Goal: Information Seeking & Learning: Learn about a topic

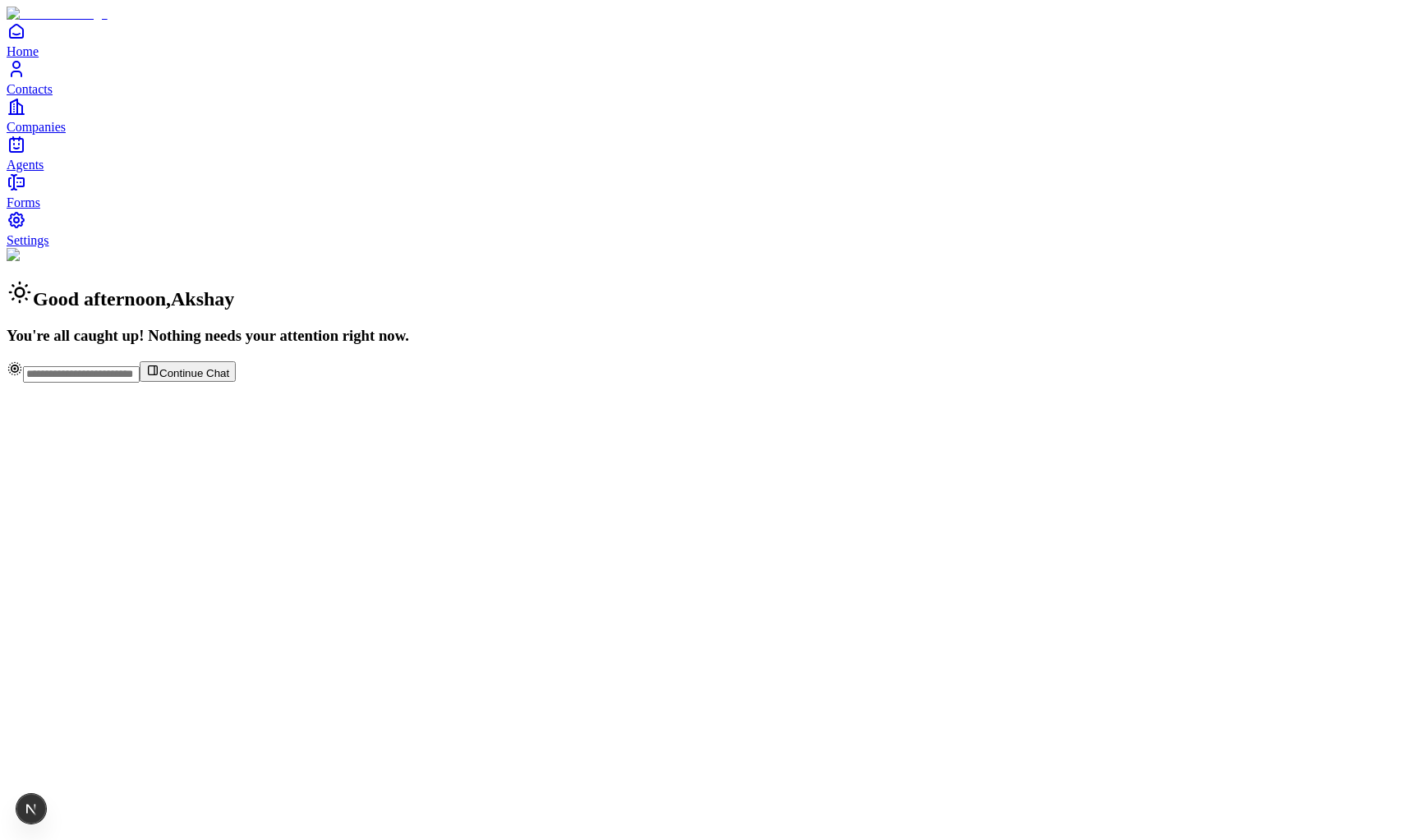
click at [80, 96] on link "Contacts" at bounding box center [701, 77] width 1390 height 37
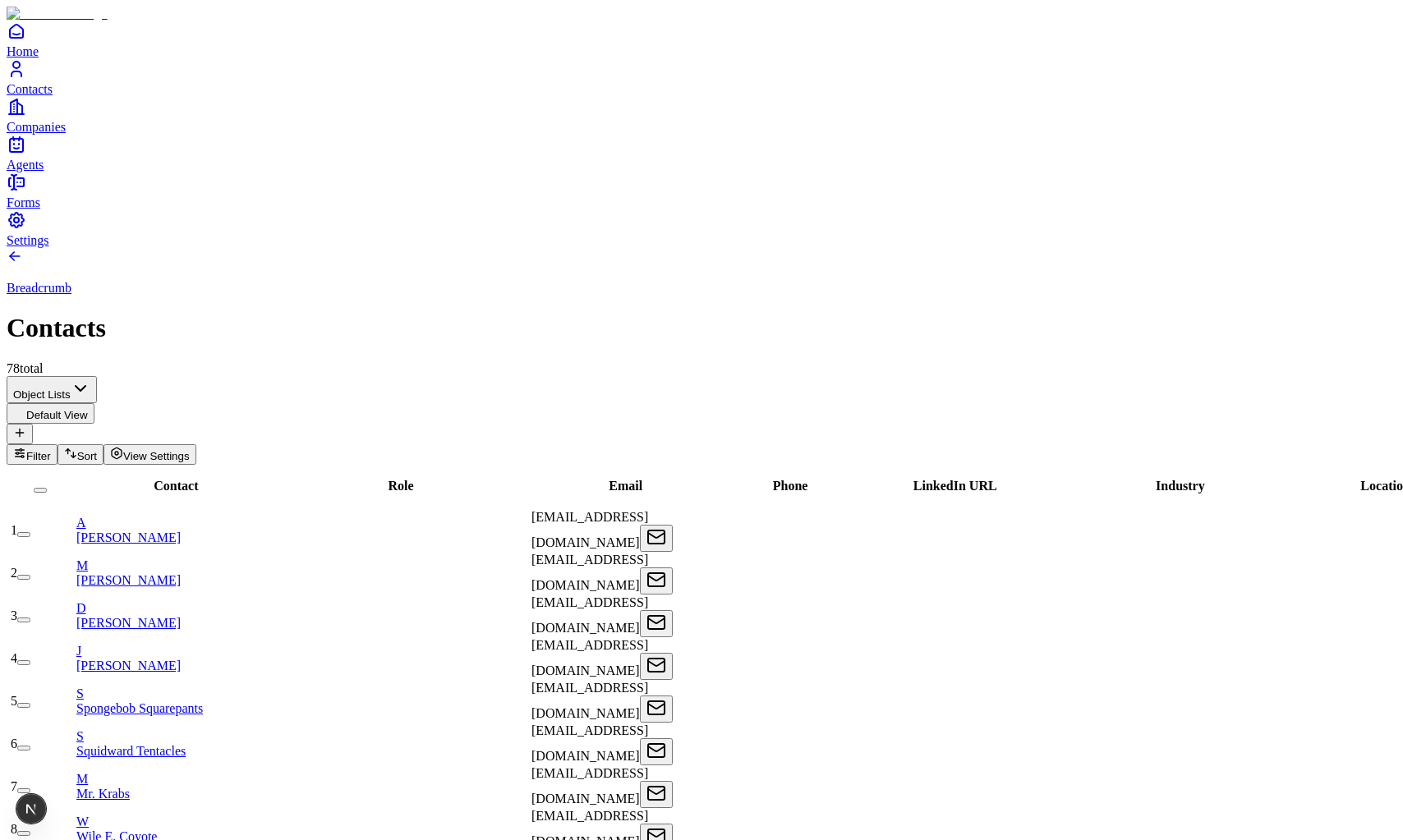
click at [205, 516] on link "A Akshay Guthal" at bounding box center [178, 530] width 204 height 29
click at [31, 134] on link "Companies" at bounding box center [701, 115] width 1390 height 37
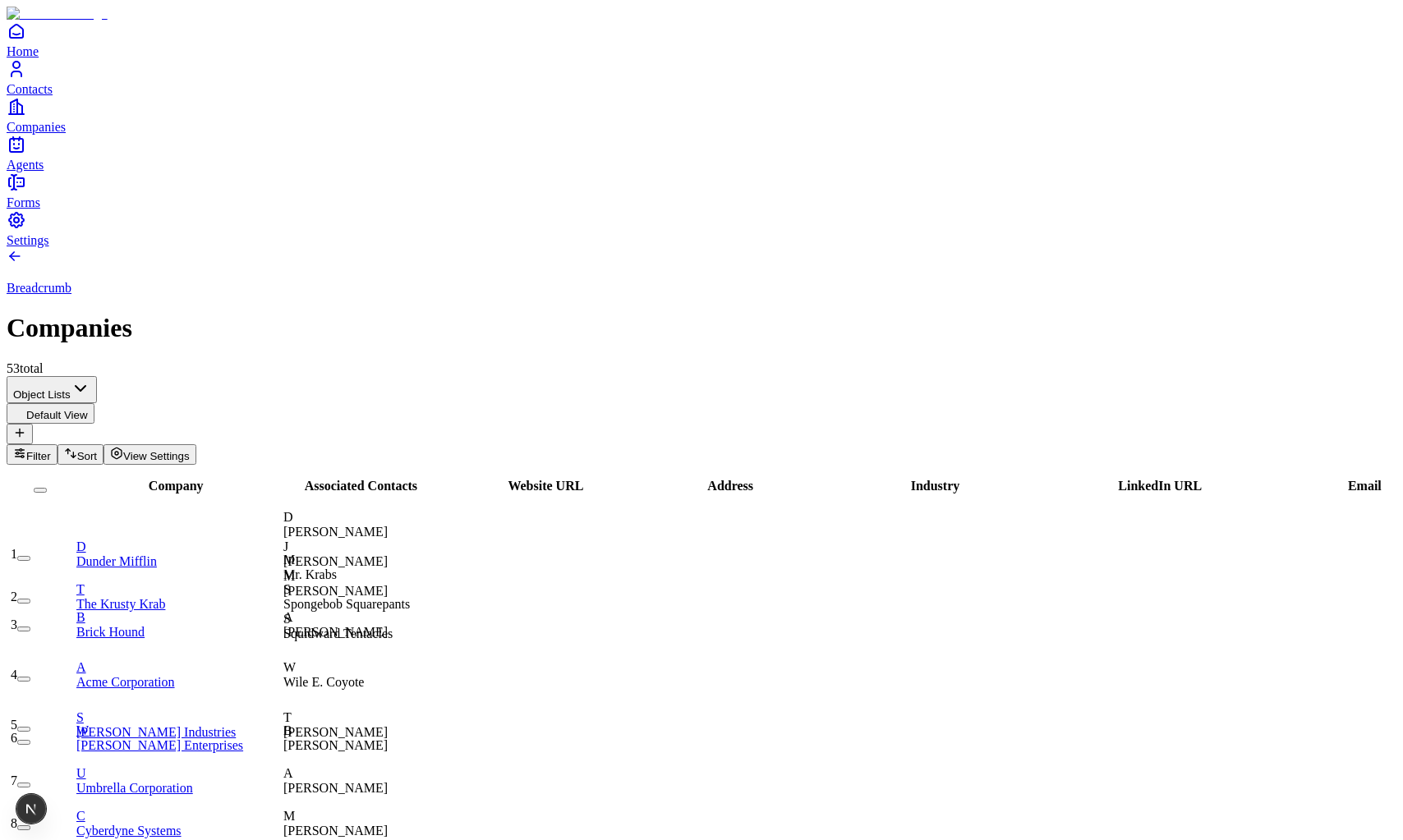
click at [209, 582] on link "T The Krusty Krab" at bounding box center [178, 596] width 204 height 29
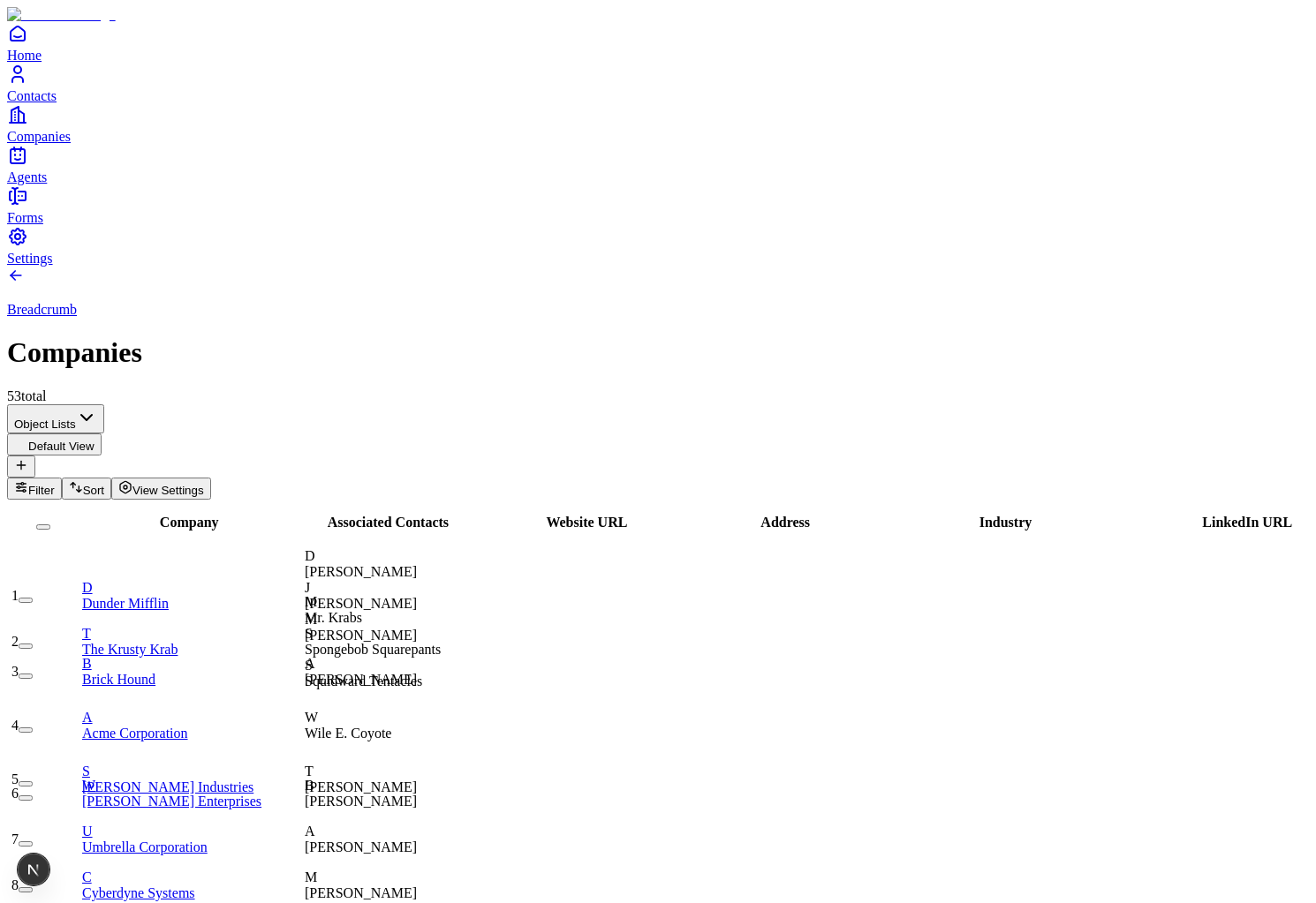
click at [77, 265] on link "Settings" at bounding box center [658, 246] width 1302 height 40
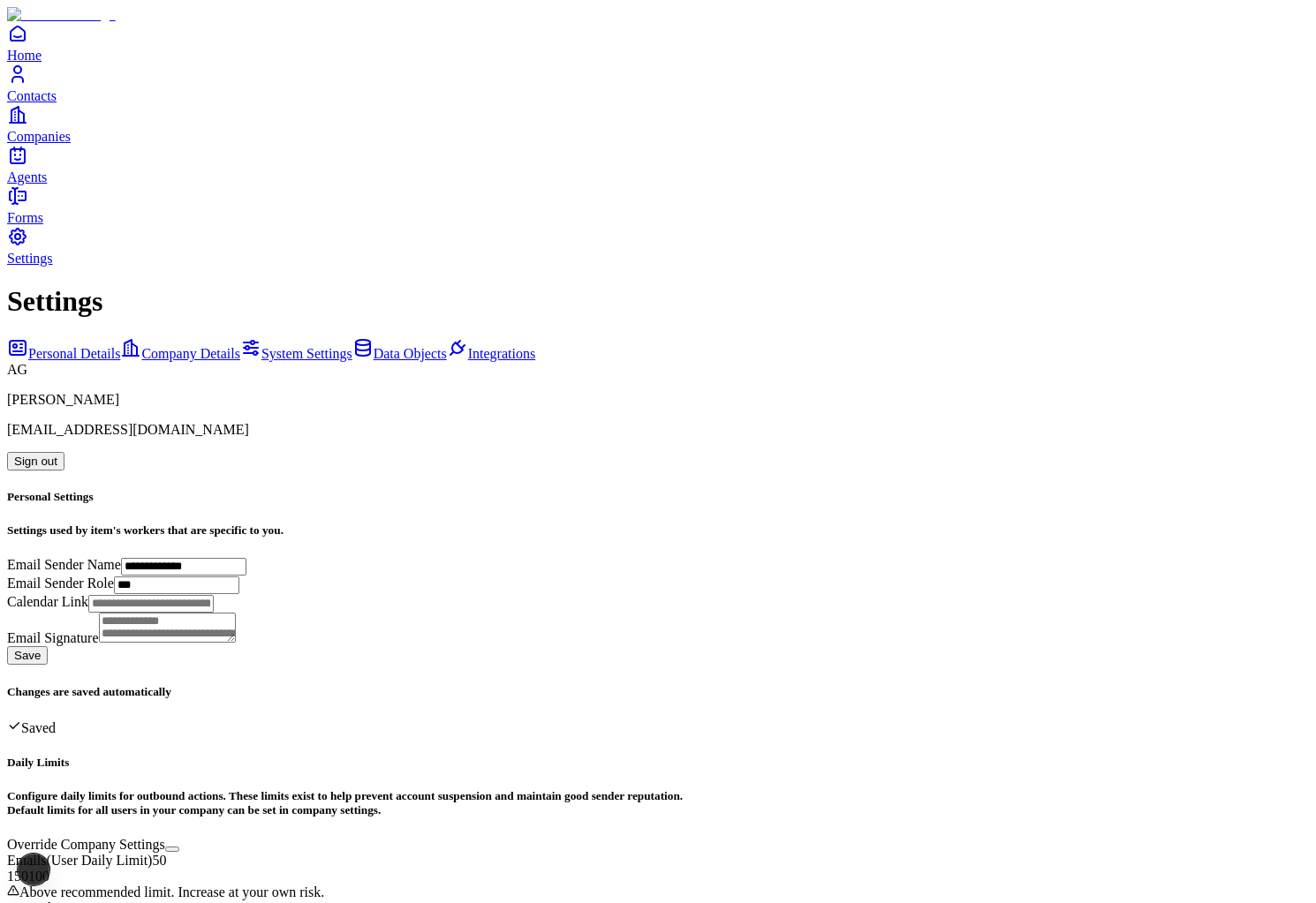
click at [44, 225] on span "Forms" at bounding box center [25, 217] width 37 height 15
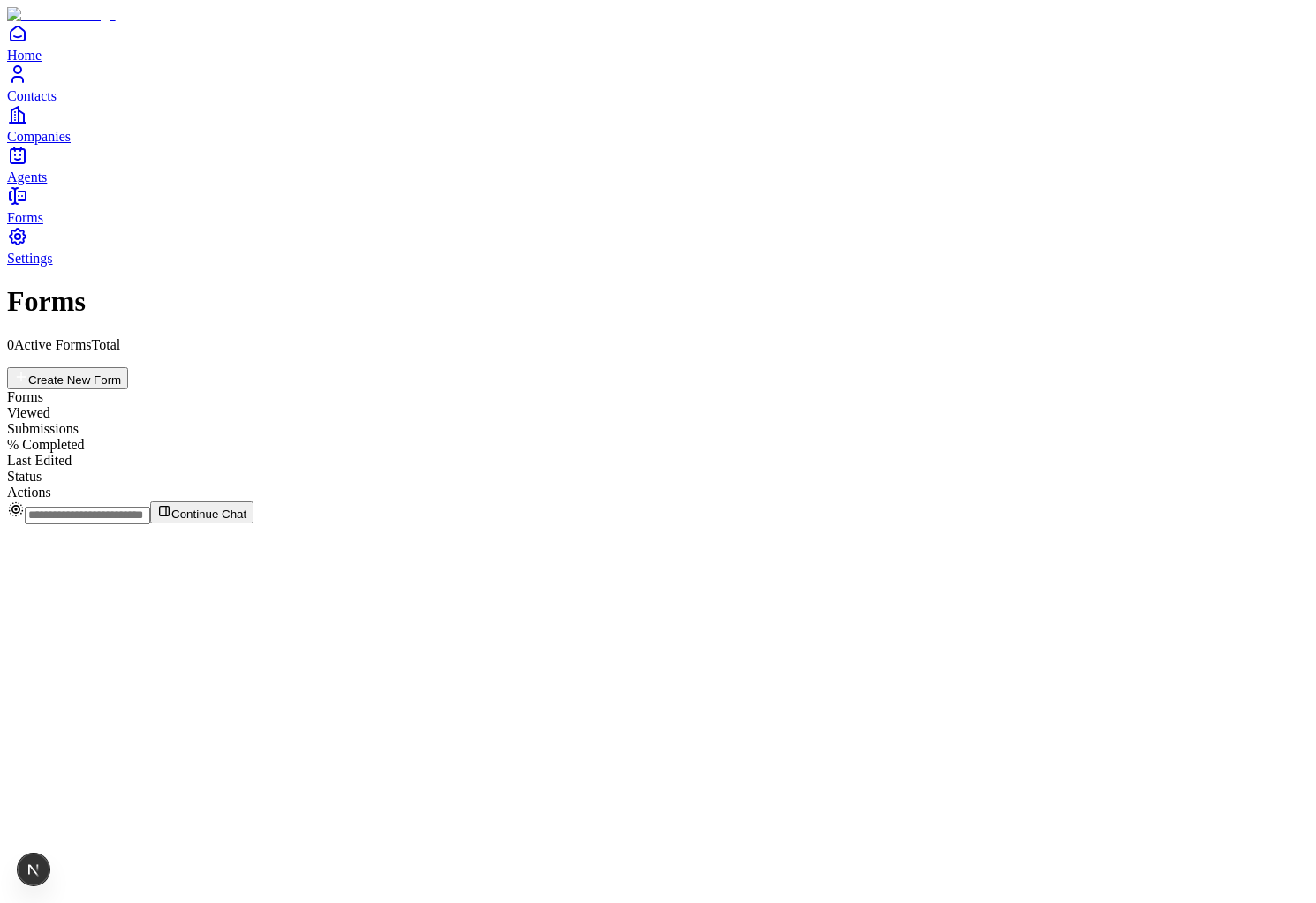
click at [53, 265] on span "Settings" at bounding box center [30, 258] width 46 height 15
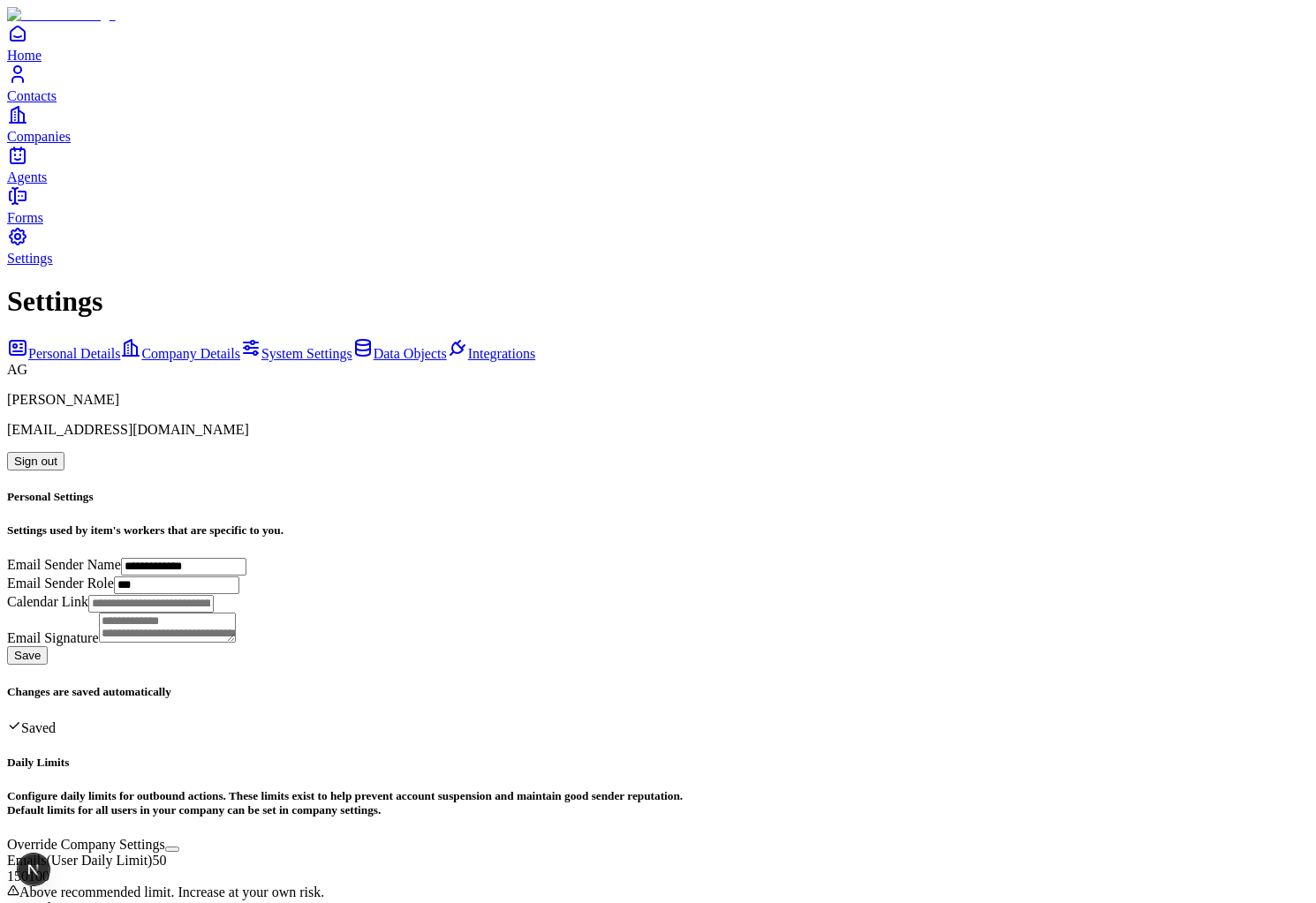
click at [197, 346] on span "Company Details" at bounding box center [191, 354] width 99 height 15
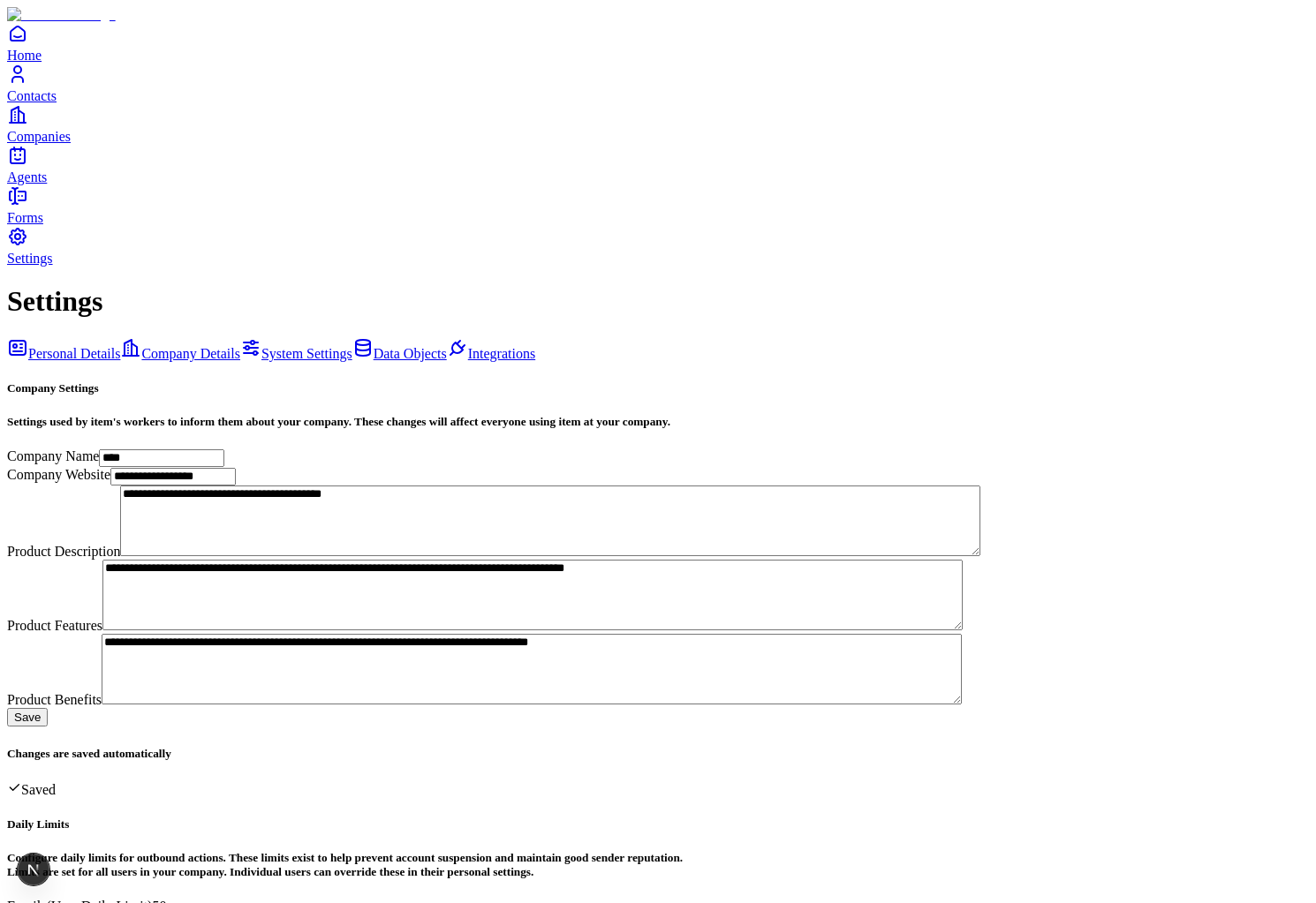
click at [261, 346] on span "System Settings" at bounding box center [307, 354] width 91 height 15
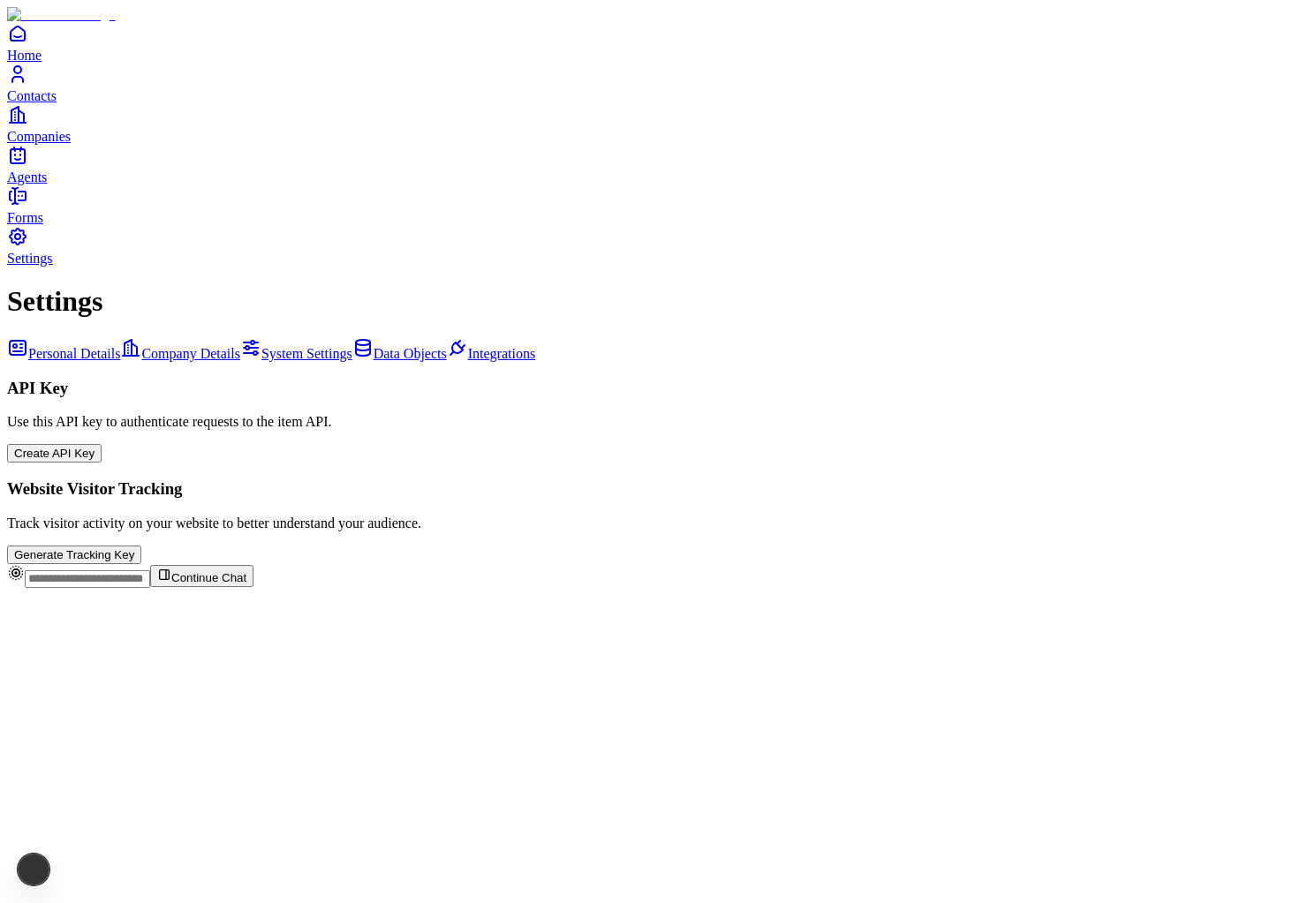
click at [204, 338] on div "Personal Details Company Details System Settings Data Objects Integrations" at bounding box center [658, 350] width 1302 height 25
click at [373, 346] on span "Data Objects" at bounding box center [410, 354] width 73 height 15
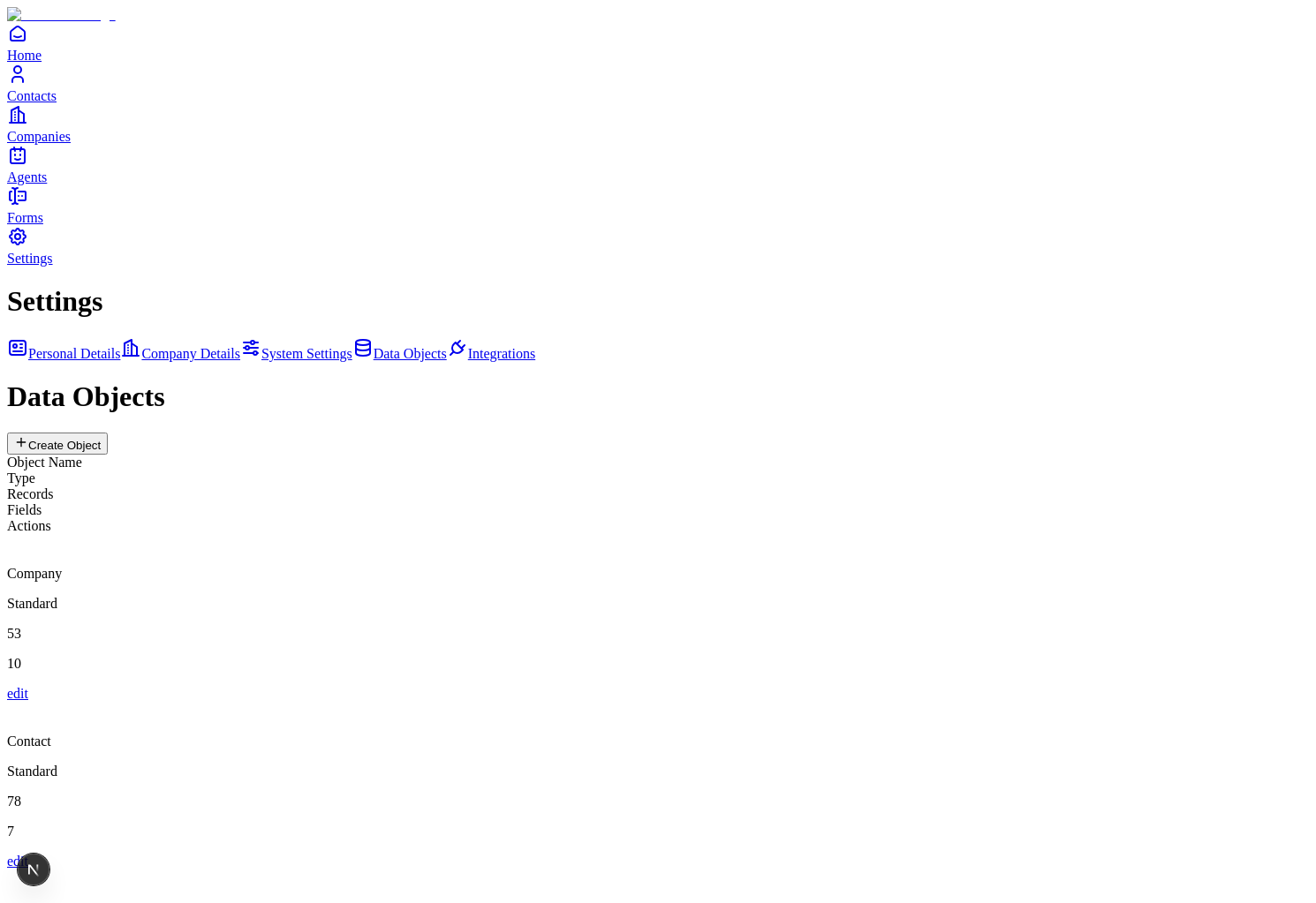
click at [537, 869] on div "Deal" at bounding box center [658, 893] width 1302 height 48
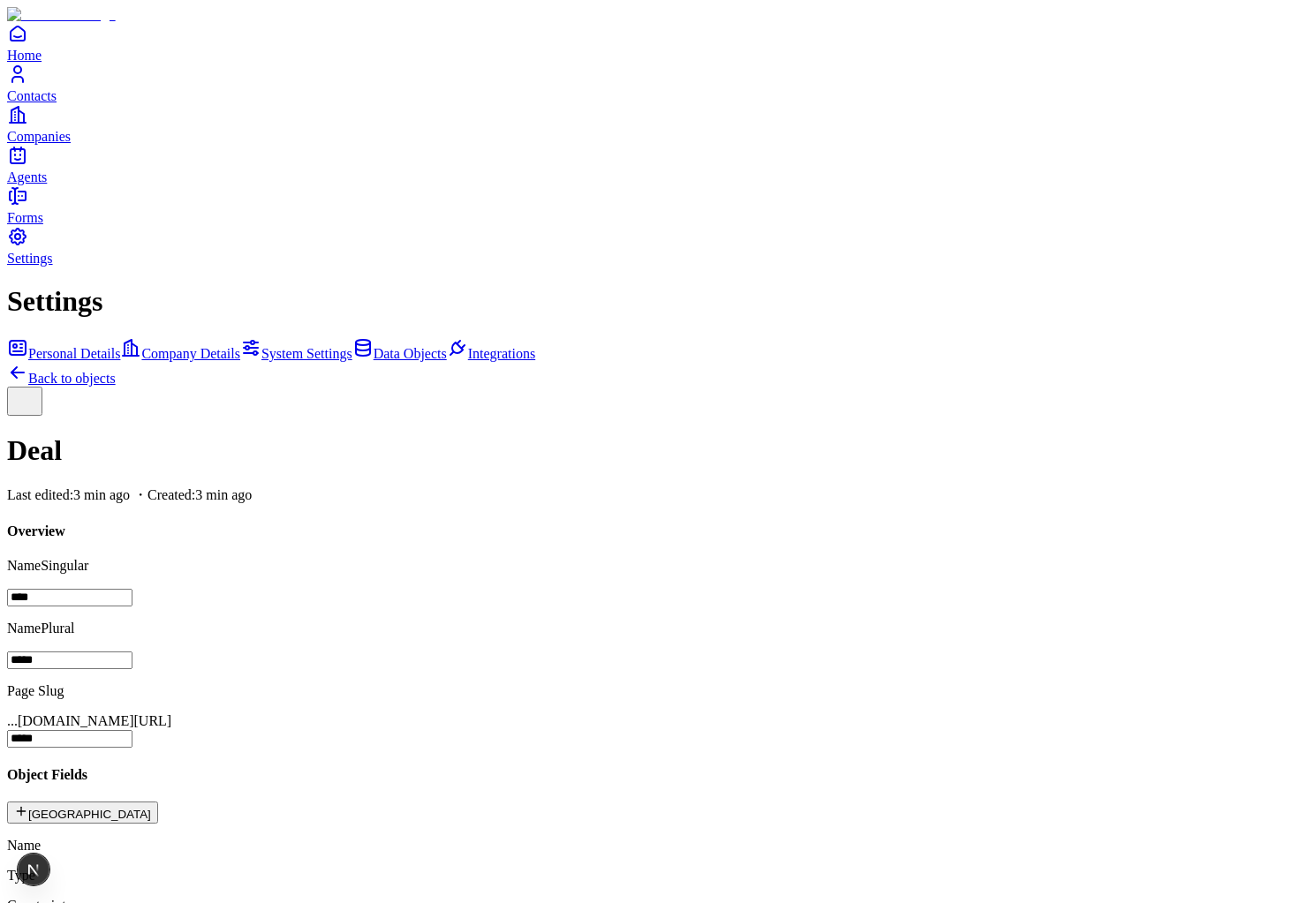
scroll to position [191, 0]
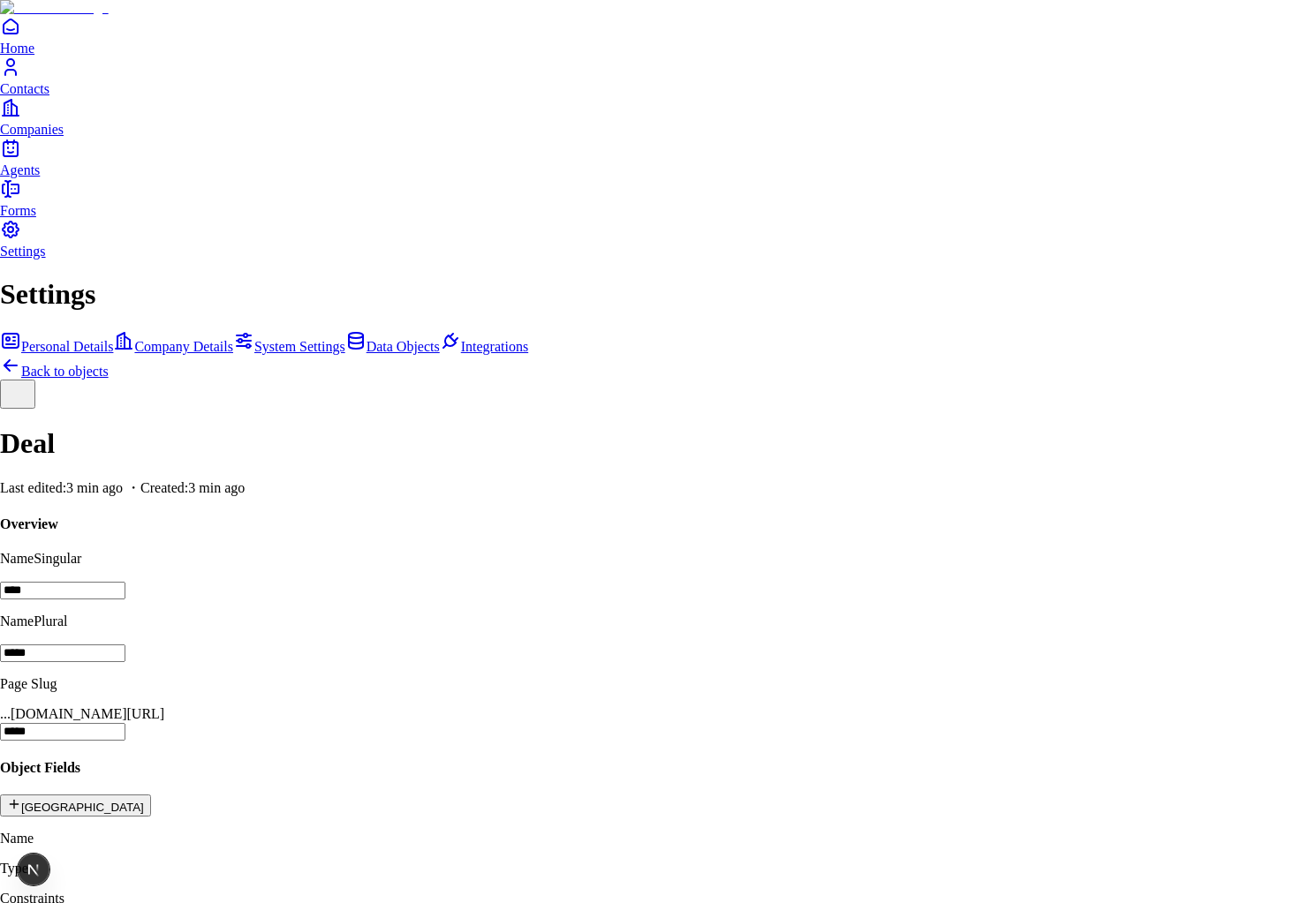
scroll to position [20, 0]
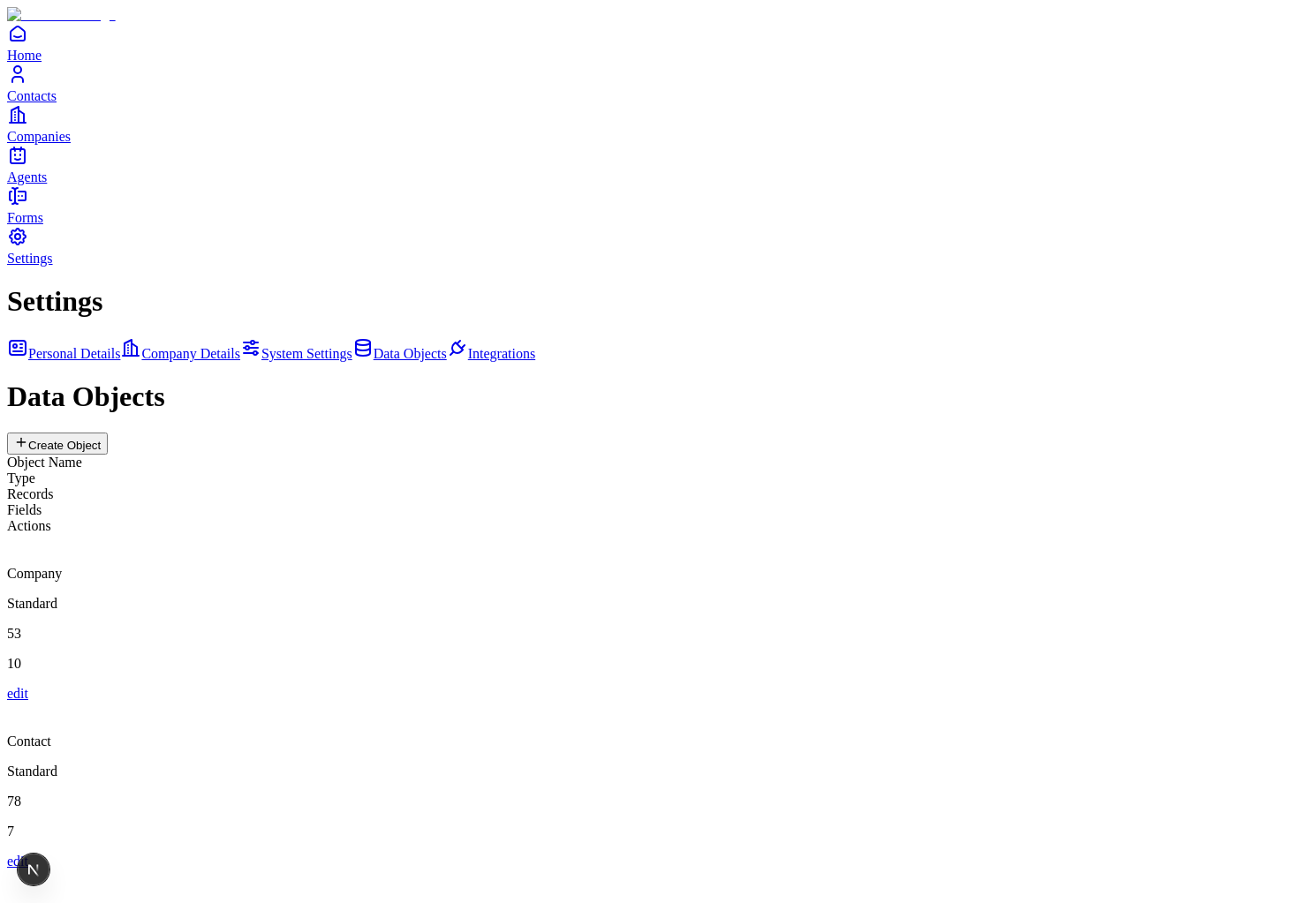
click at [951, 702] on div "Contact Standard 78 7 edit" at bounding box center [658, 785] width 1302 height 167
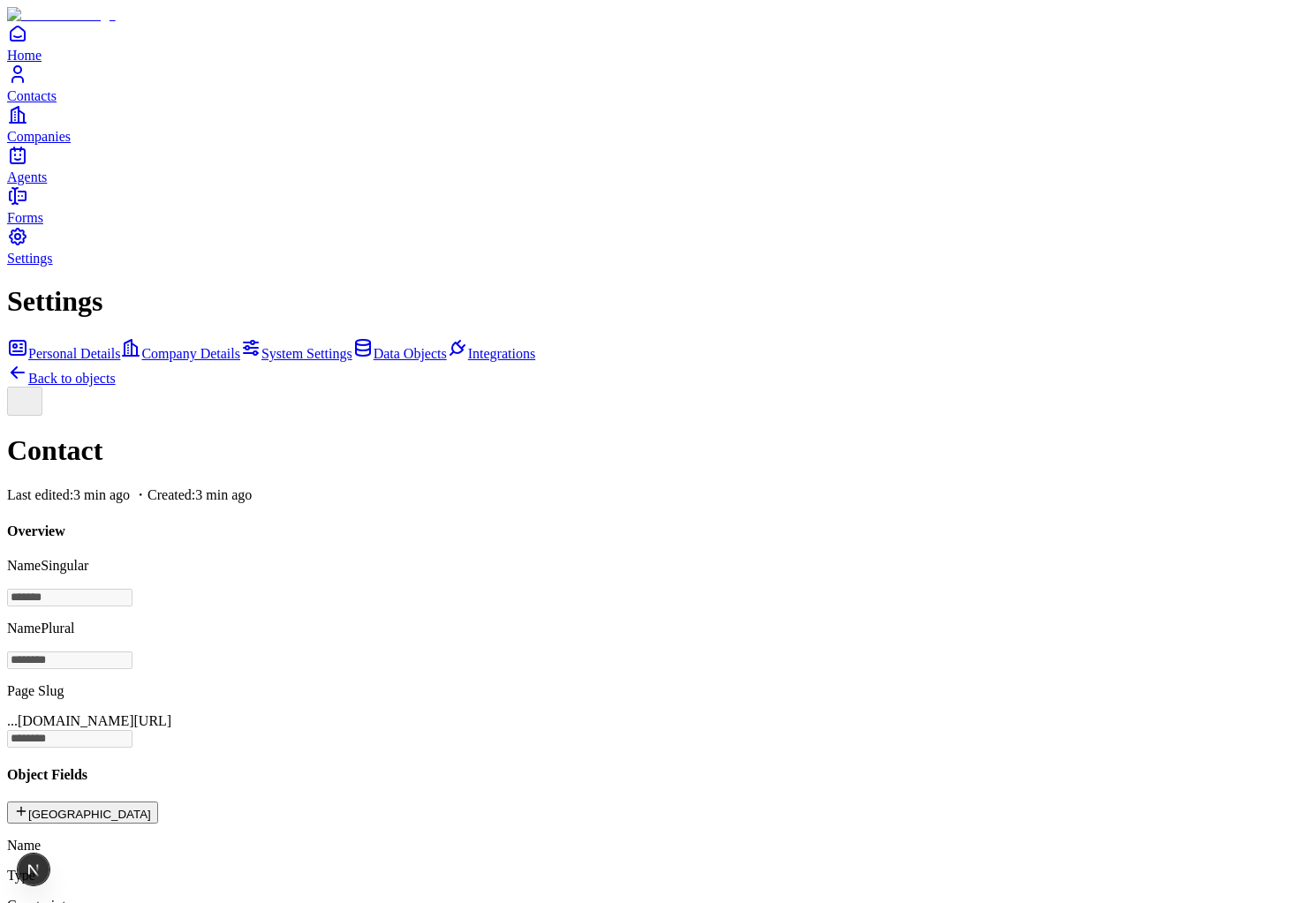
click at [69, 62] on link "Home" at bounding box center [658, 43] width 1302 height 40
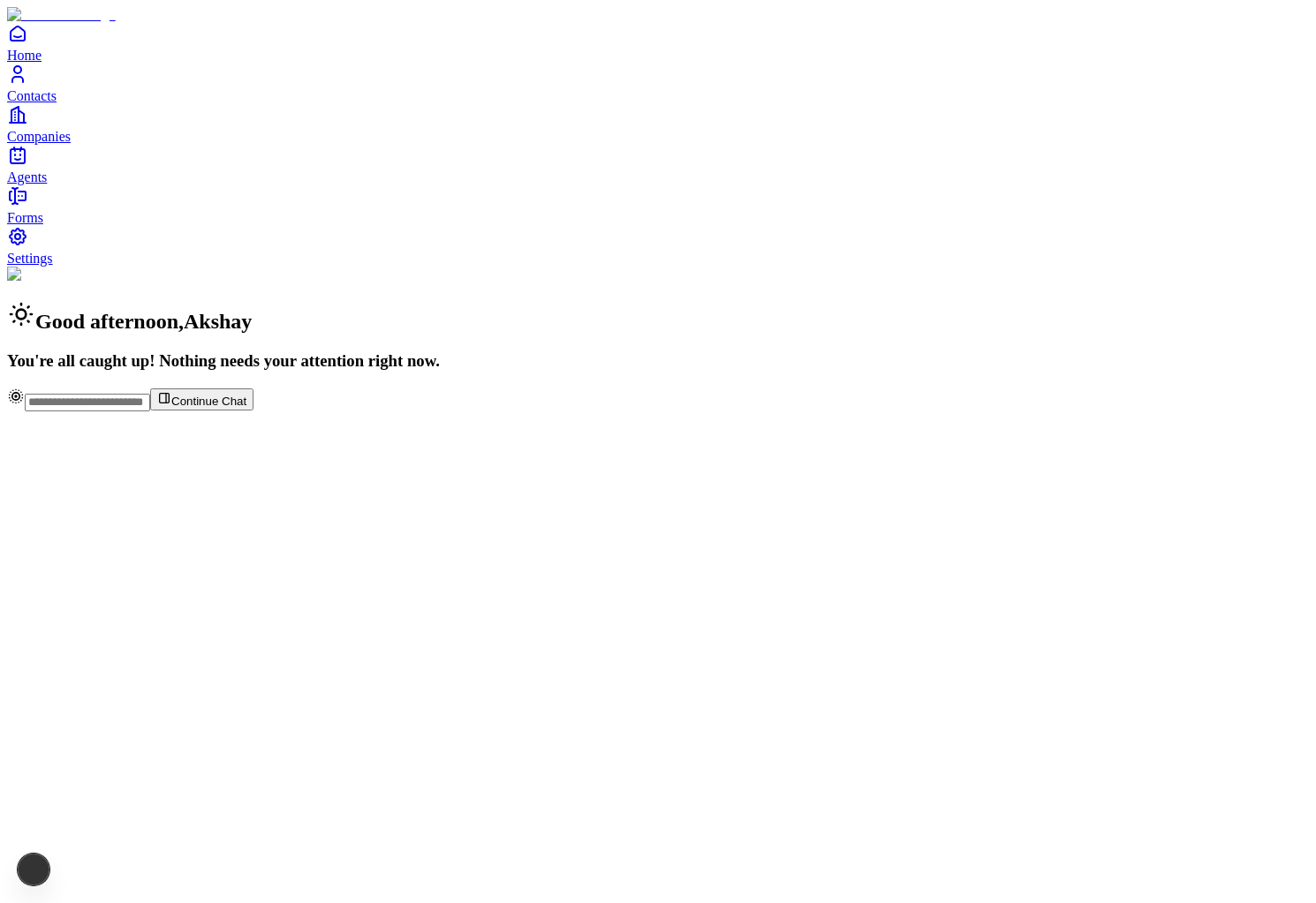
click at [56, 103] on span "Contacts" at bounding box center [32, 95] width 50 height 15
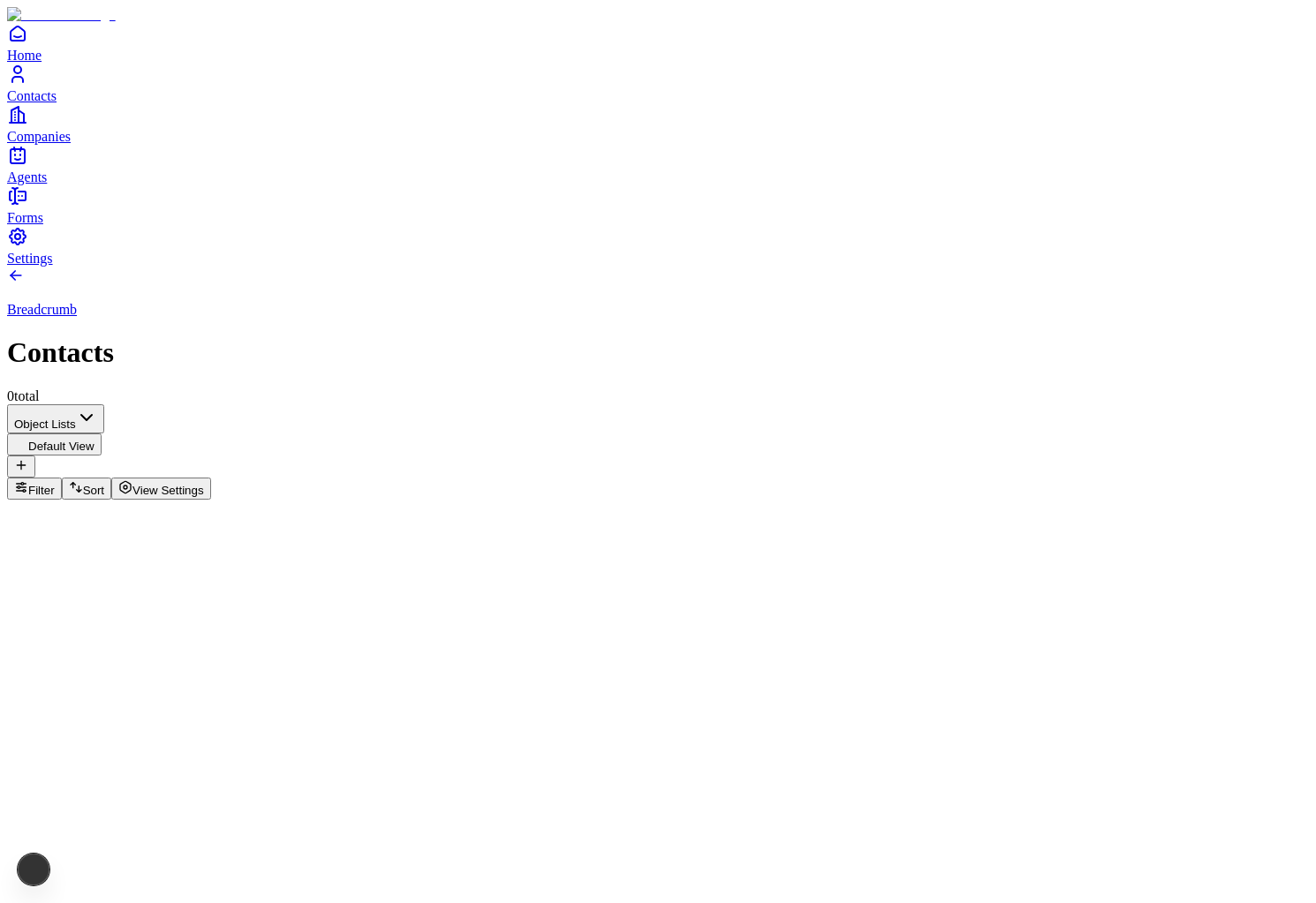
click at [563, 524] on div "Continue Chat" at bounding box center [658, 511] width 1302 height 24
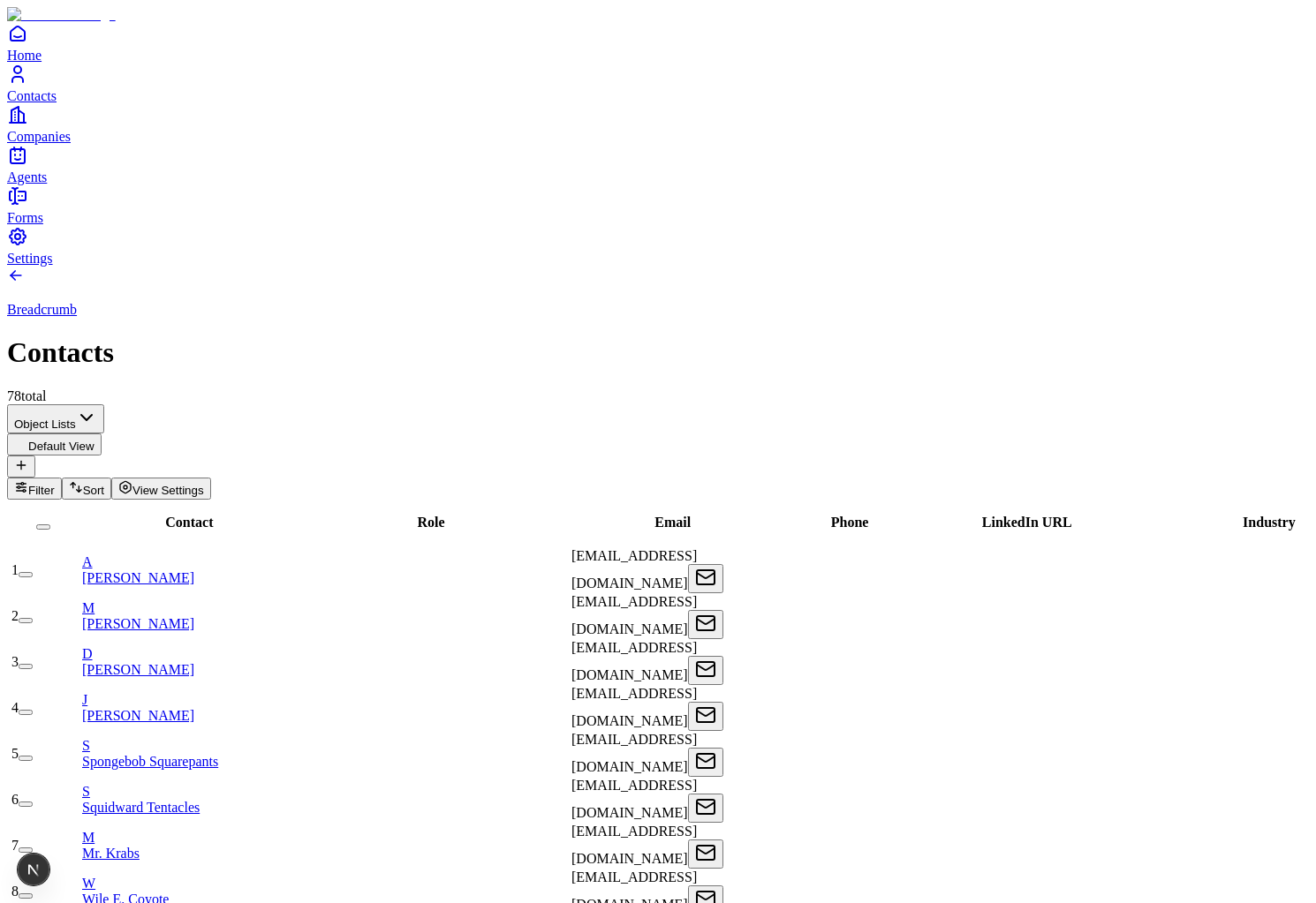
type input "*******"
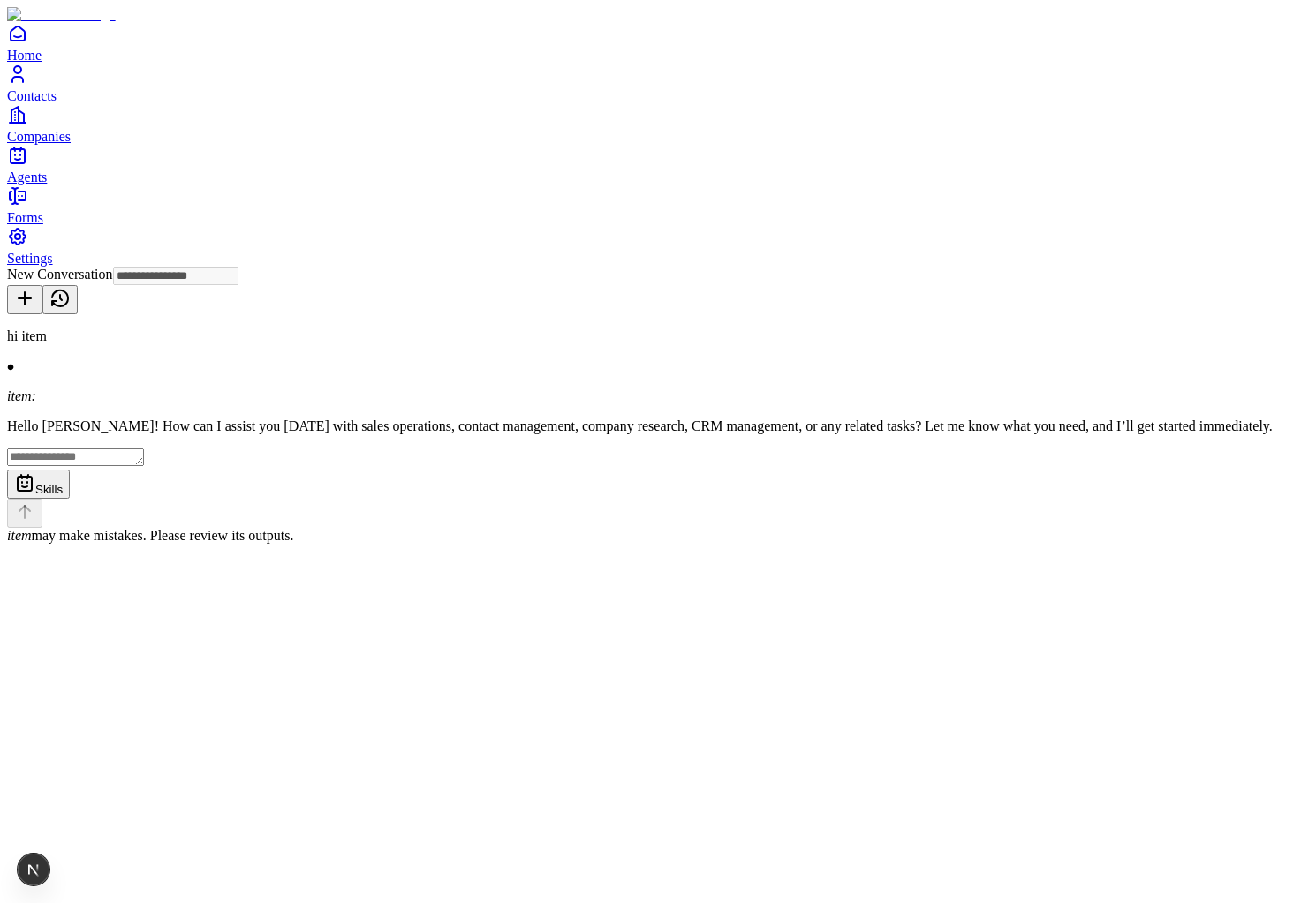
type input "**********"
click at [41, 62] on link "Home" at bounding box center [658, 43] width 1302 height 40
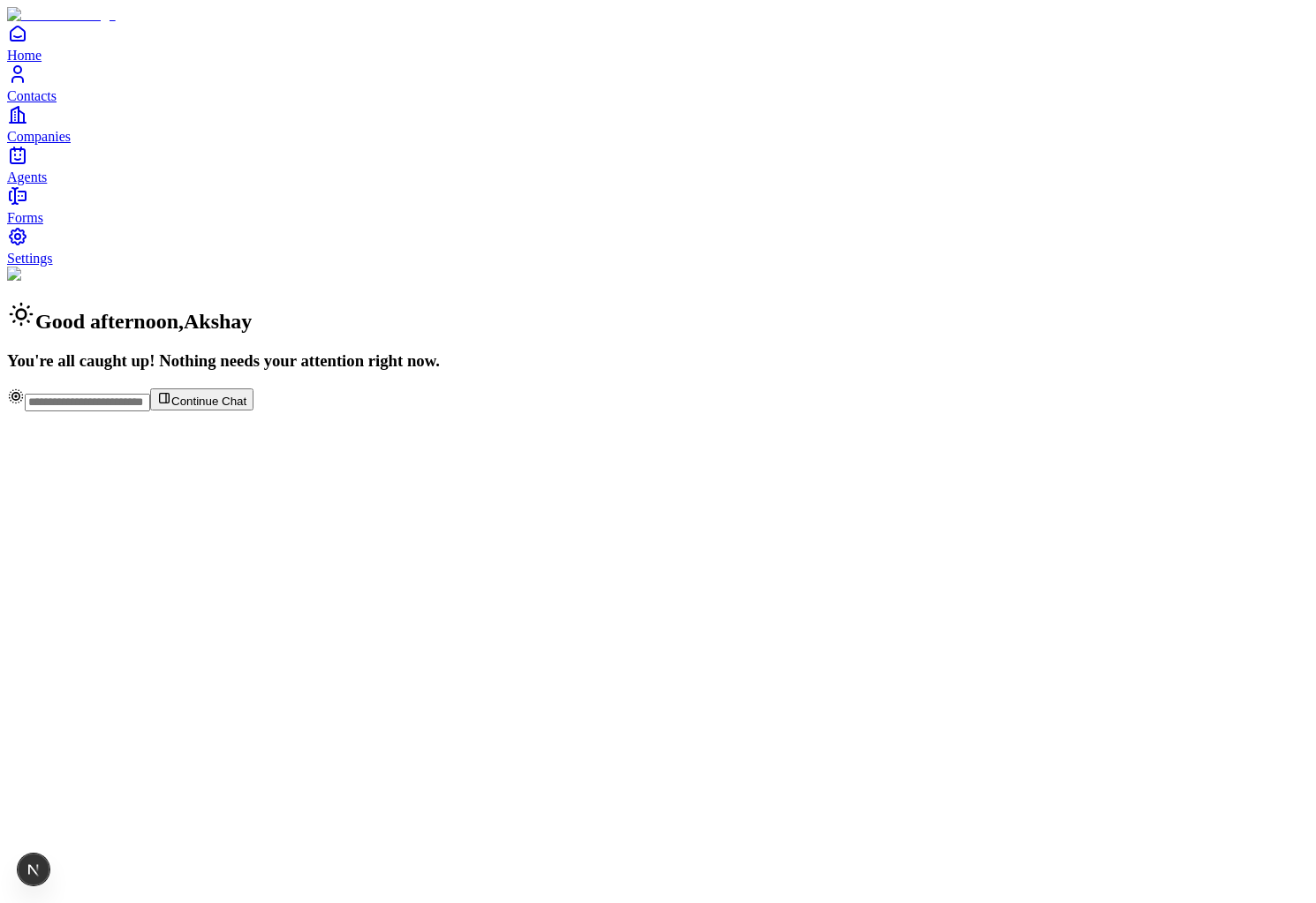
click at [151, 411] on input "text" at bounding box center [87, 403] width 126 height 18
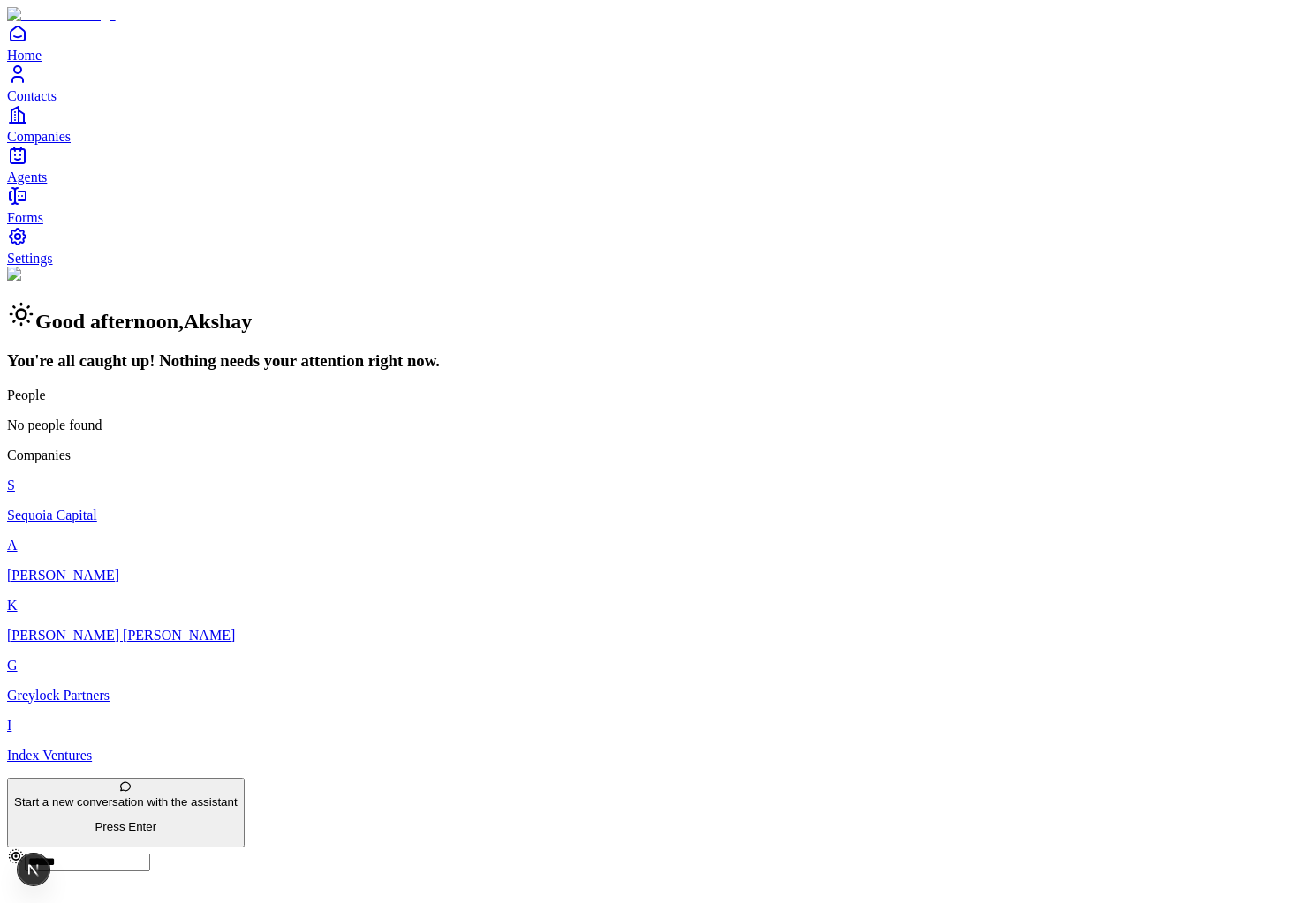
type input "*******"
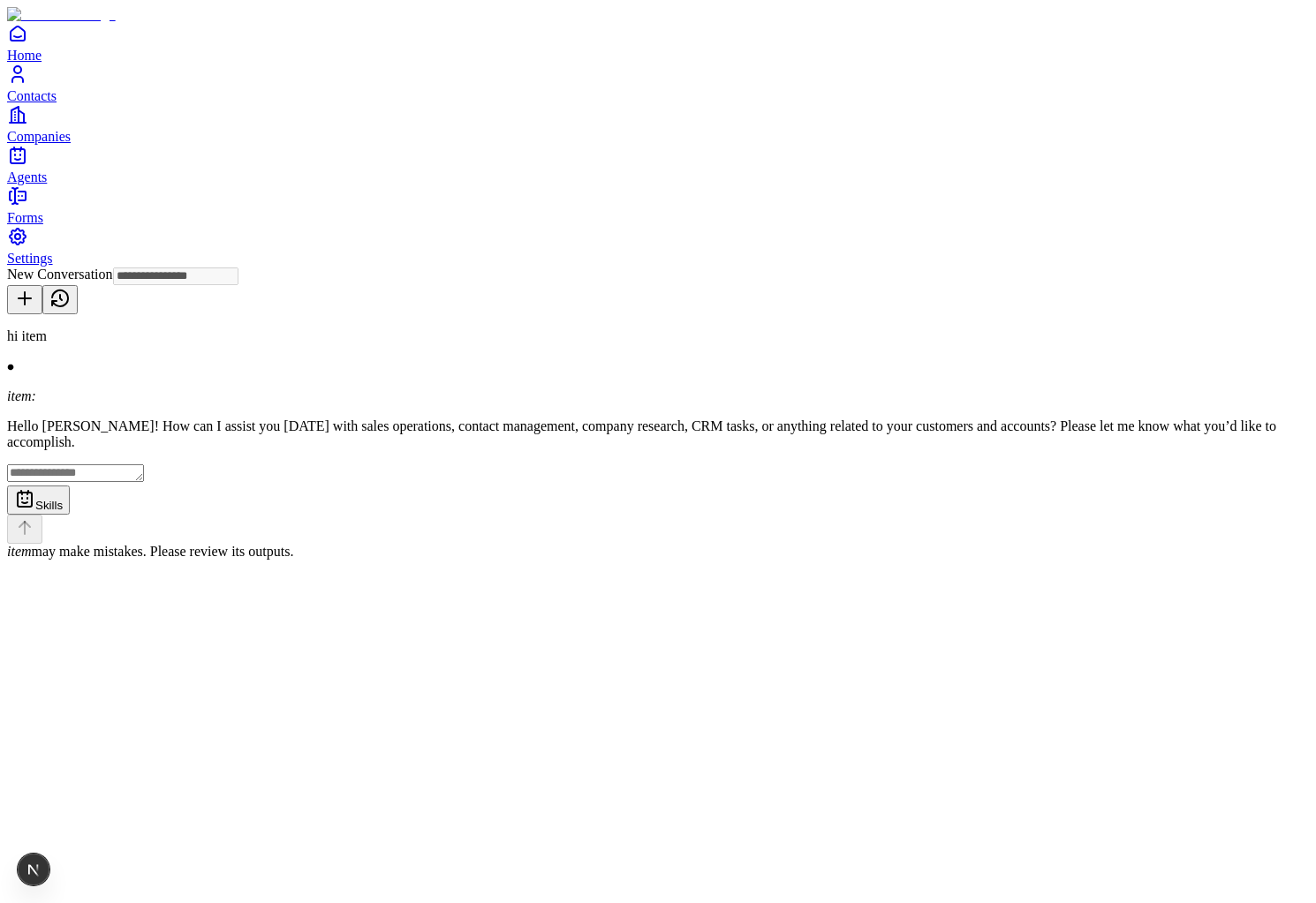
type input "**********"
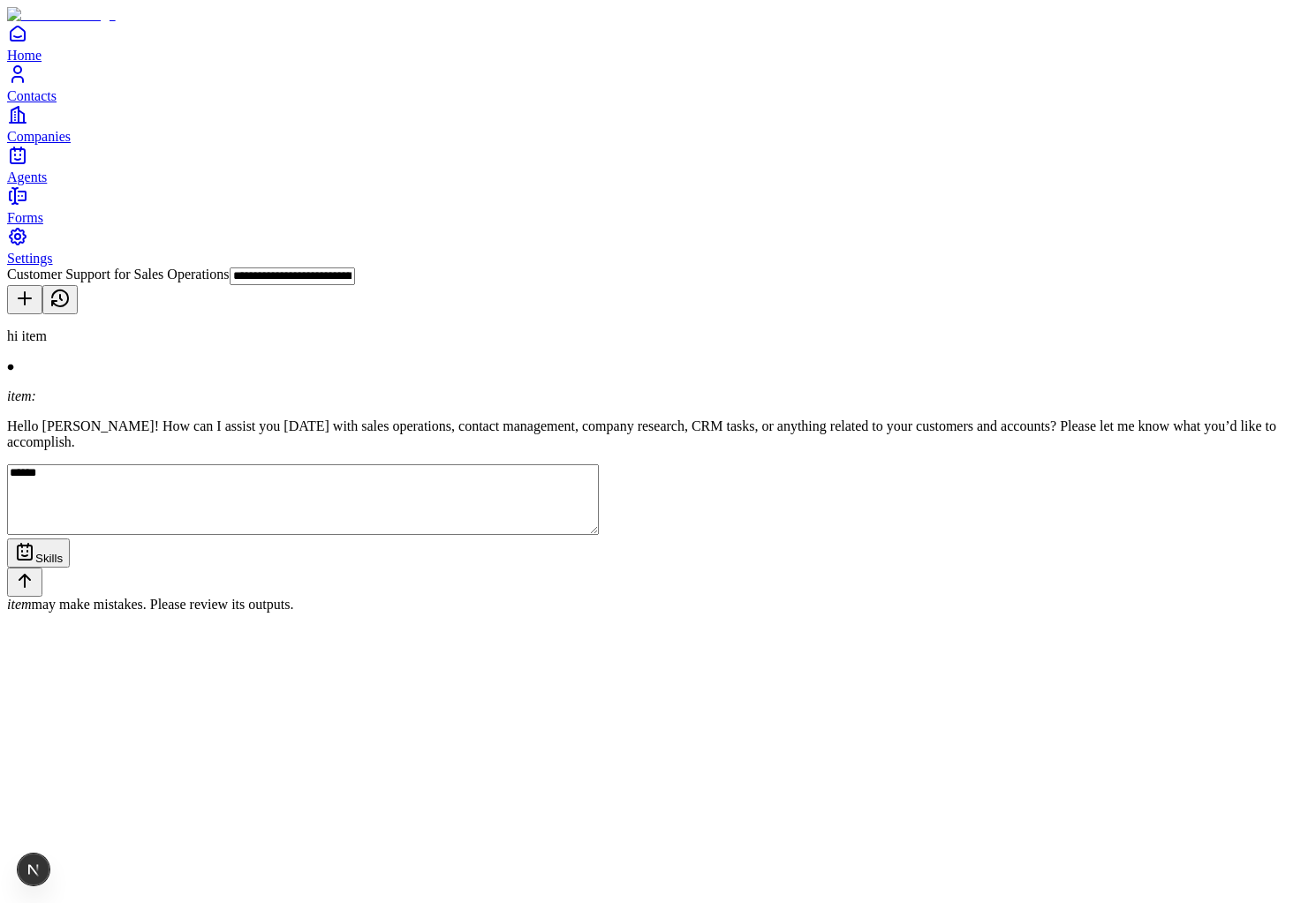
type textarea "*******"
type textarea "**********"
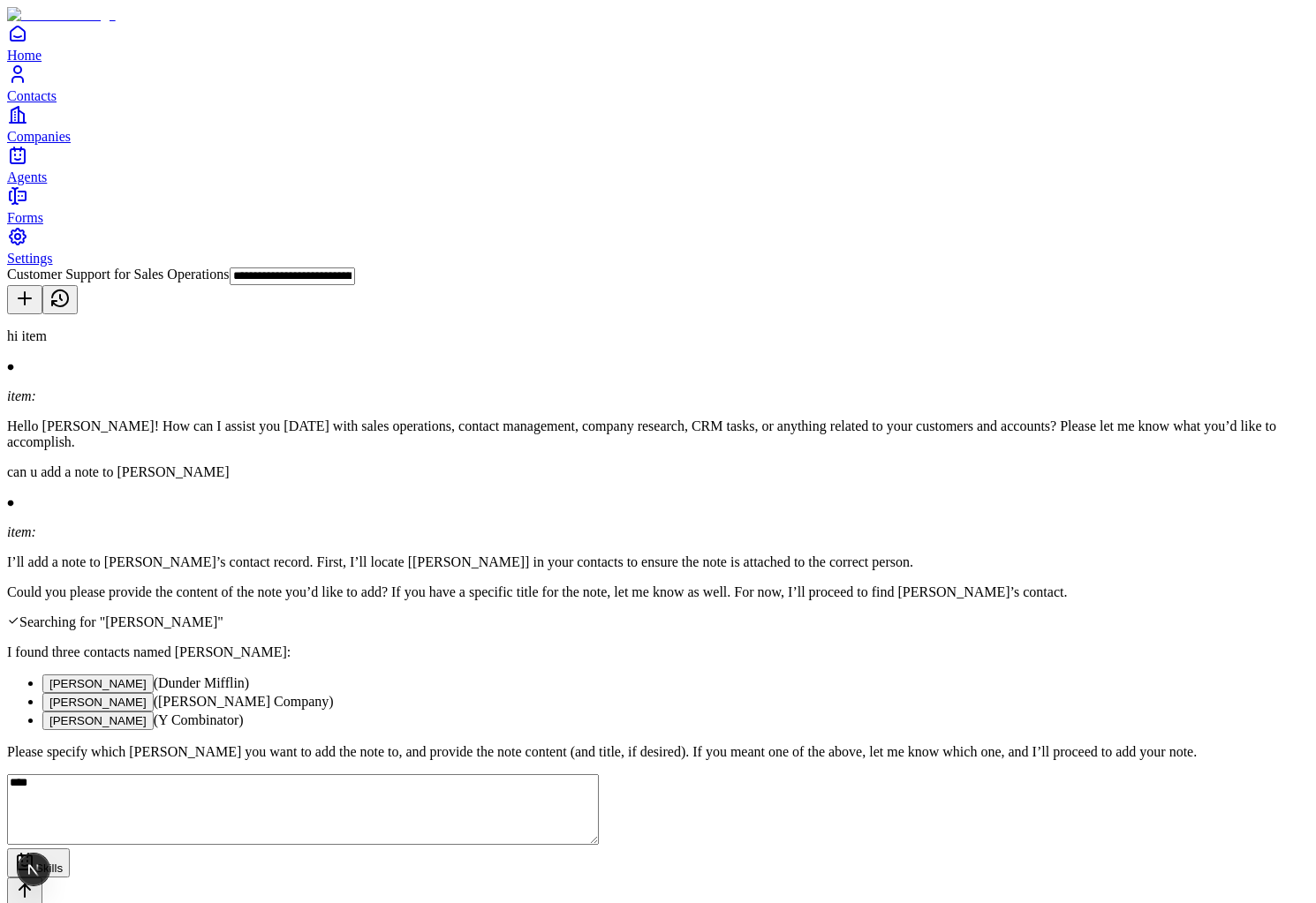
type textarea "*****"
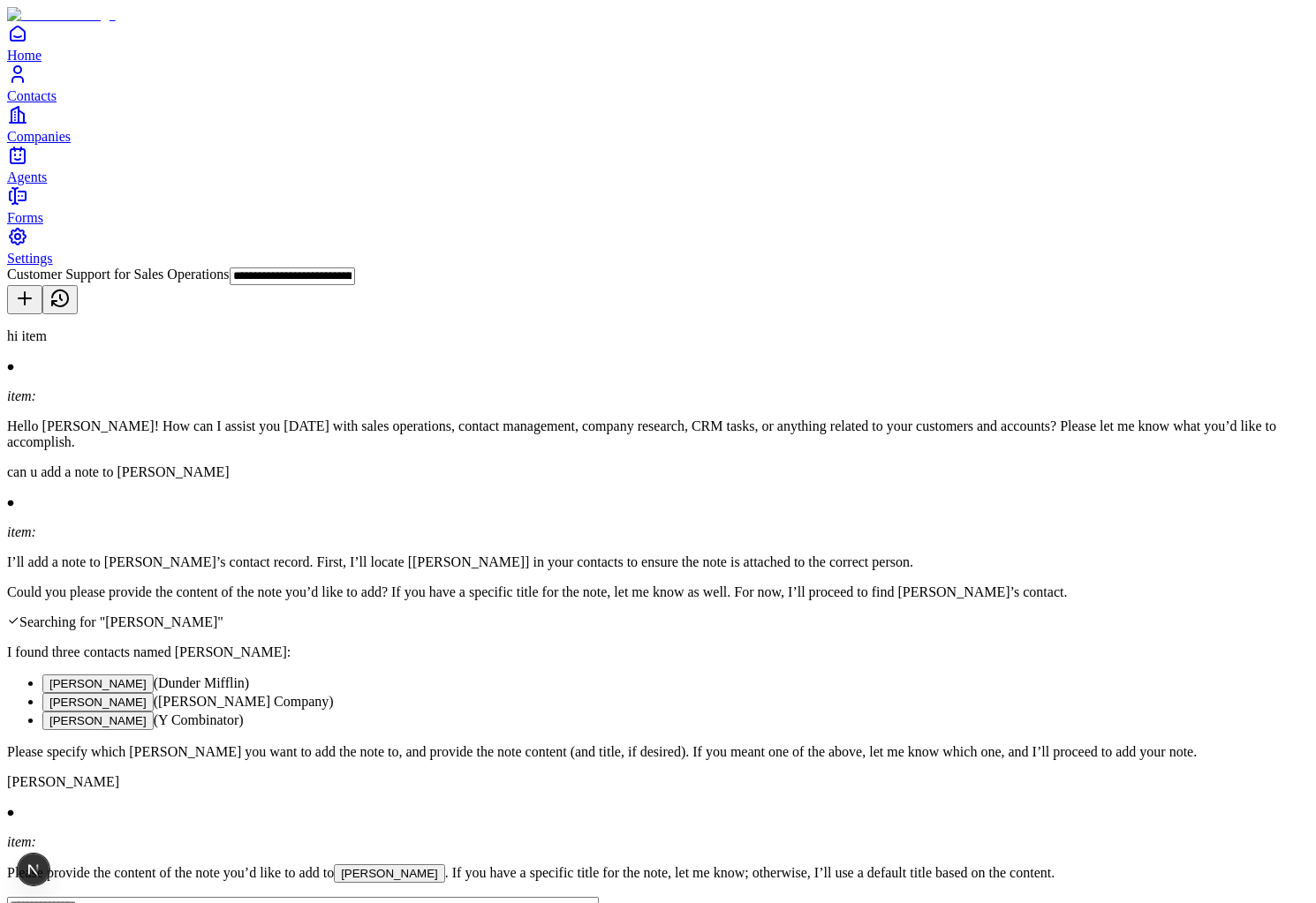
scroll to position [172, 0]
type textarea "**********"
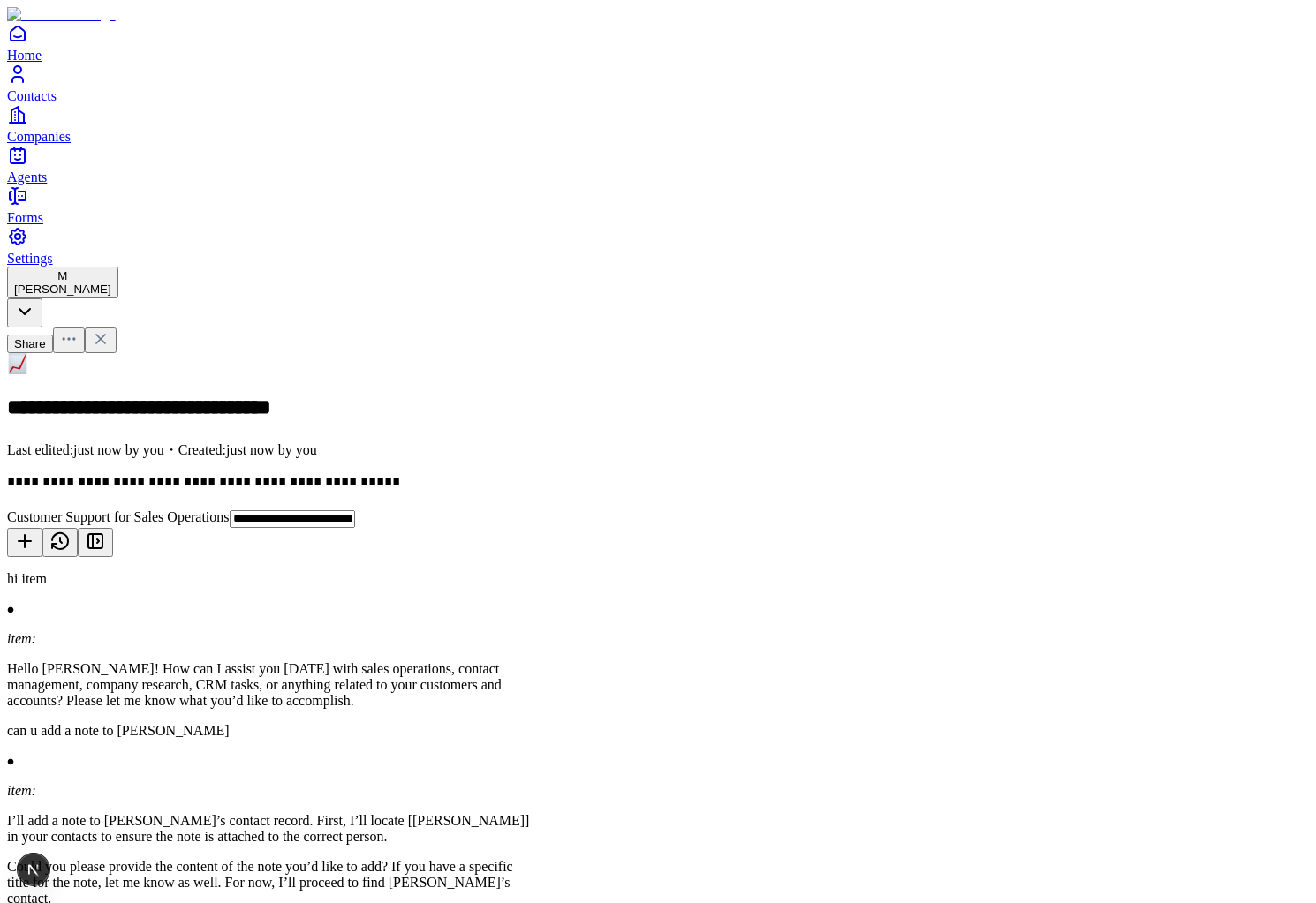
click at [111, 282] on span "[PERSON_NAME]" at bounding box center [62, 289] width 97 height 13
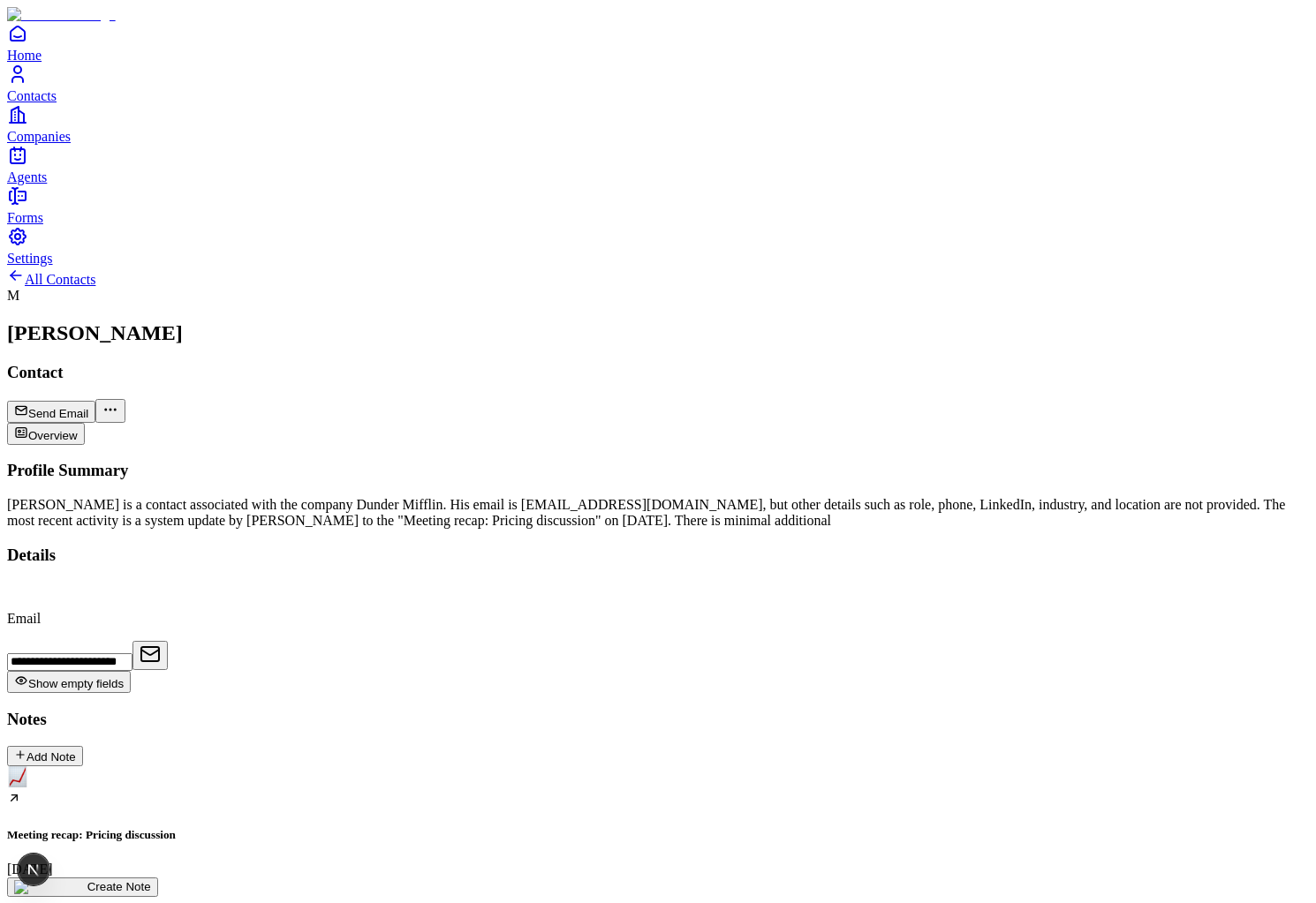
type input "**********"
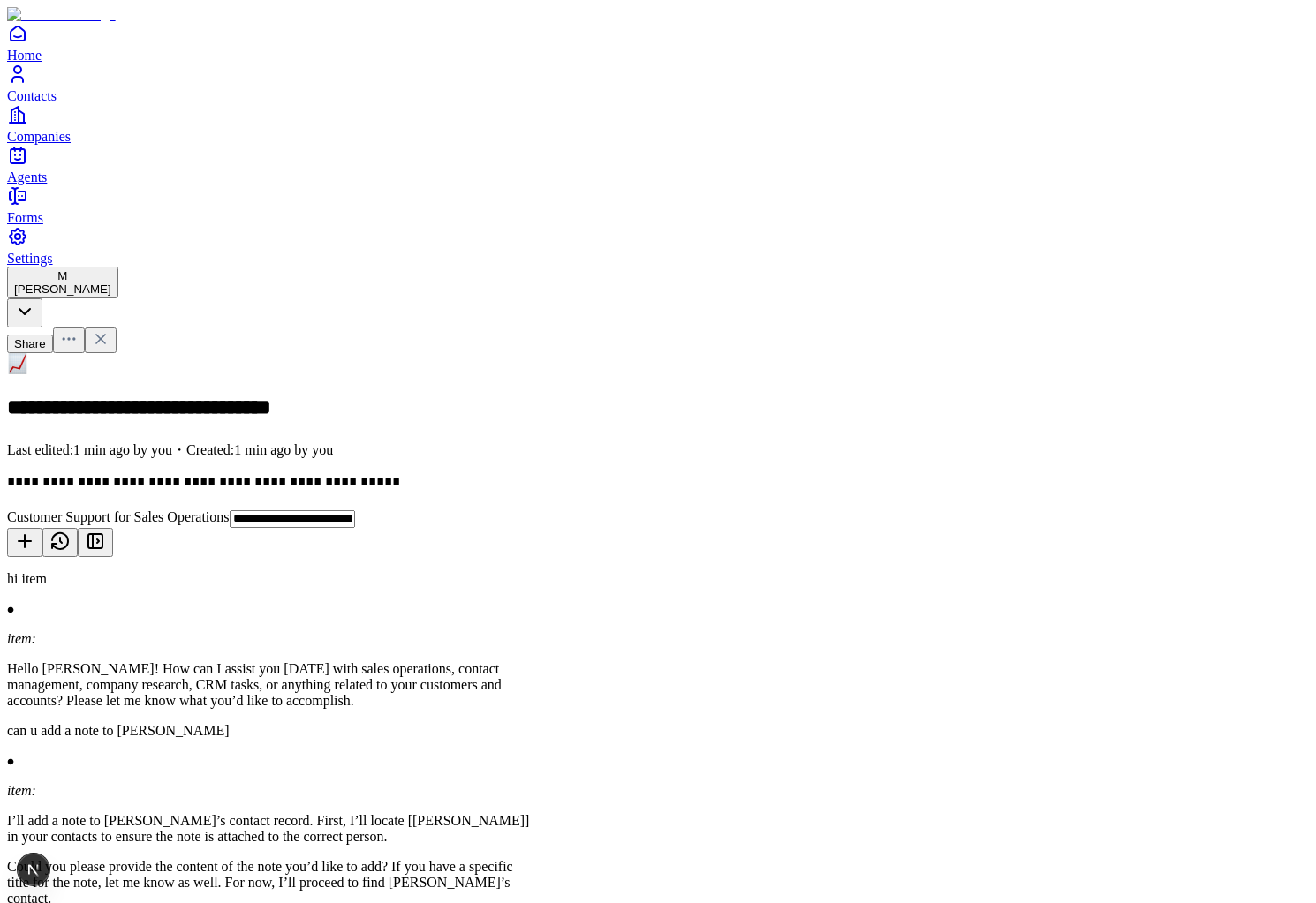
click at [111, 282] on span "Michael Scott" at bounding box center [62, 289] width 97 height 13
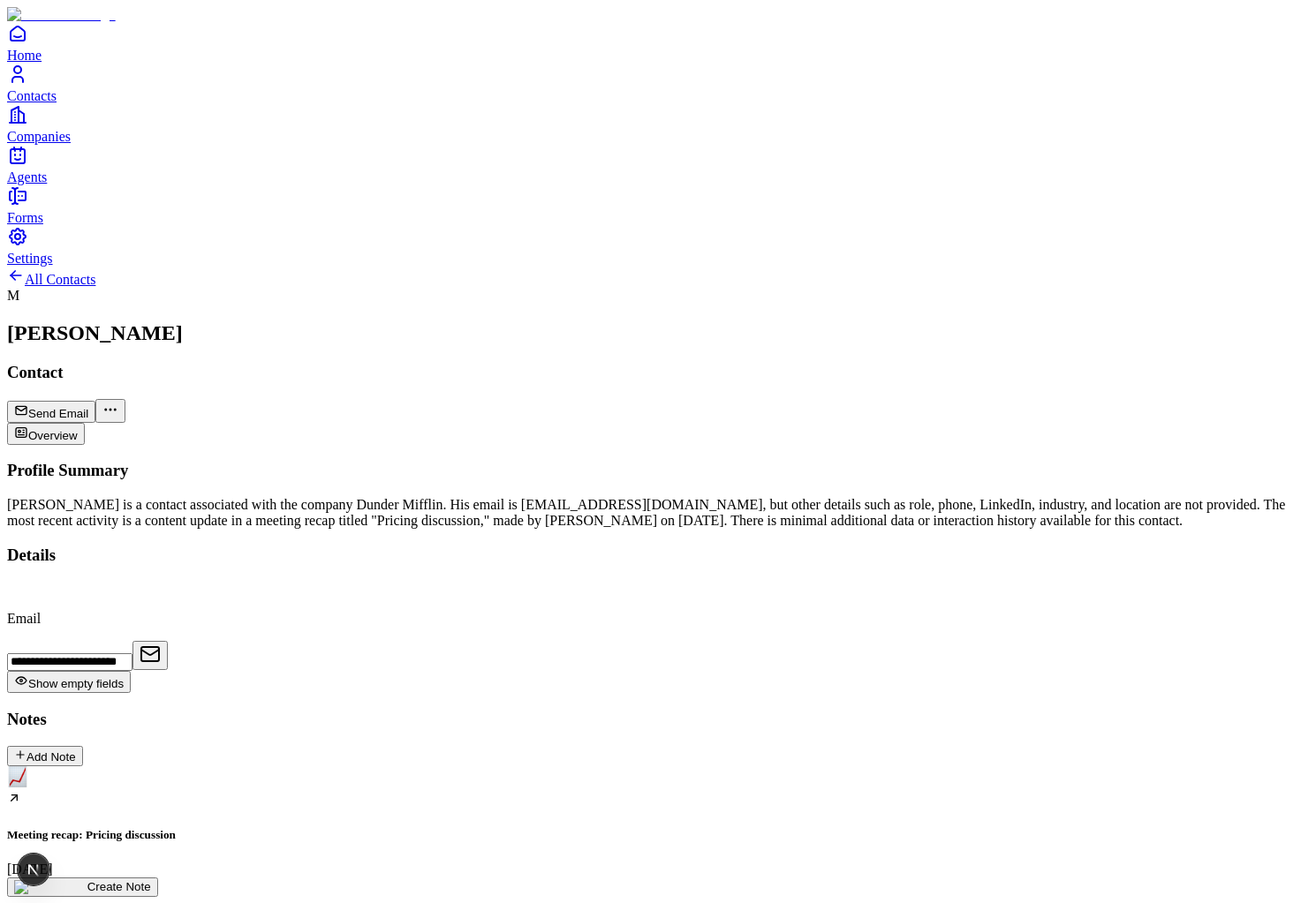
scroll to position [261, 0]
click at [95, 272] on link "All Contacts" at bounding box center [51, 279] width 88 height 15
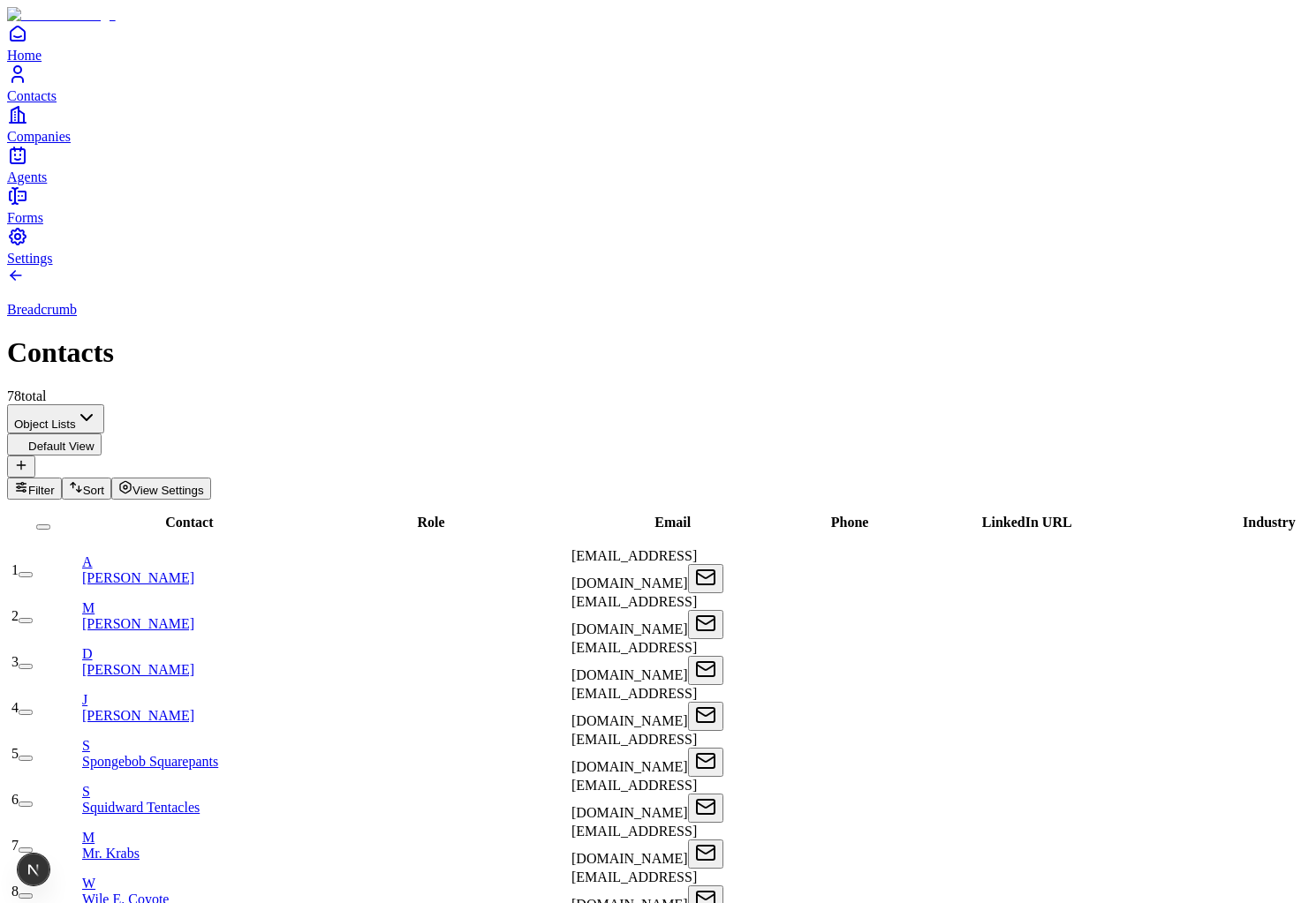
click at [231, 647] on link "D Dwight Schrute" at bounding box center [192, 662] width 219 height 31
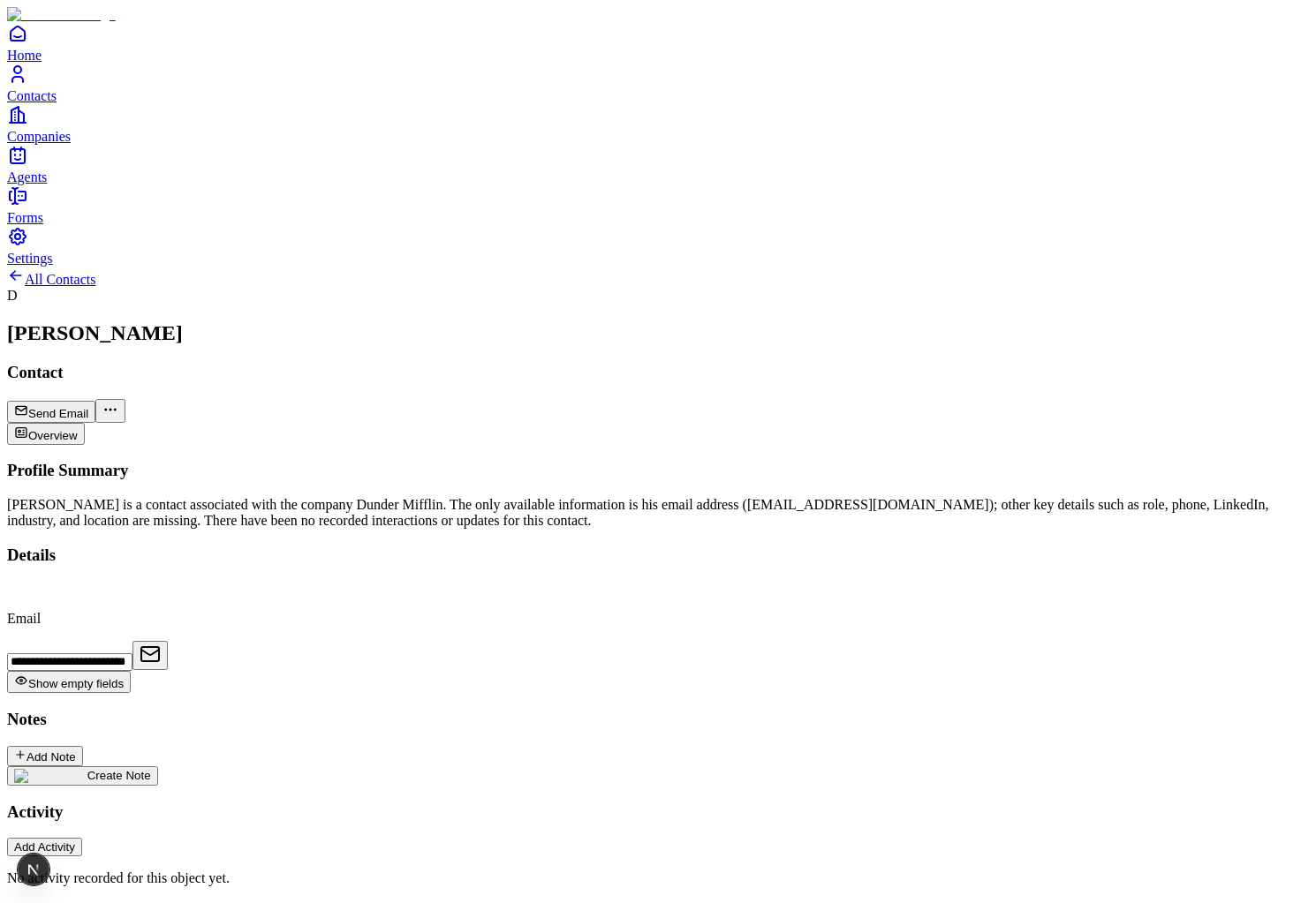
scroll to position [581, 0]
type textarea "*****"
type textarea "*"
type textarea "**********"
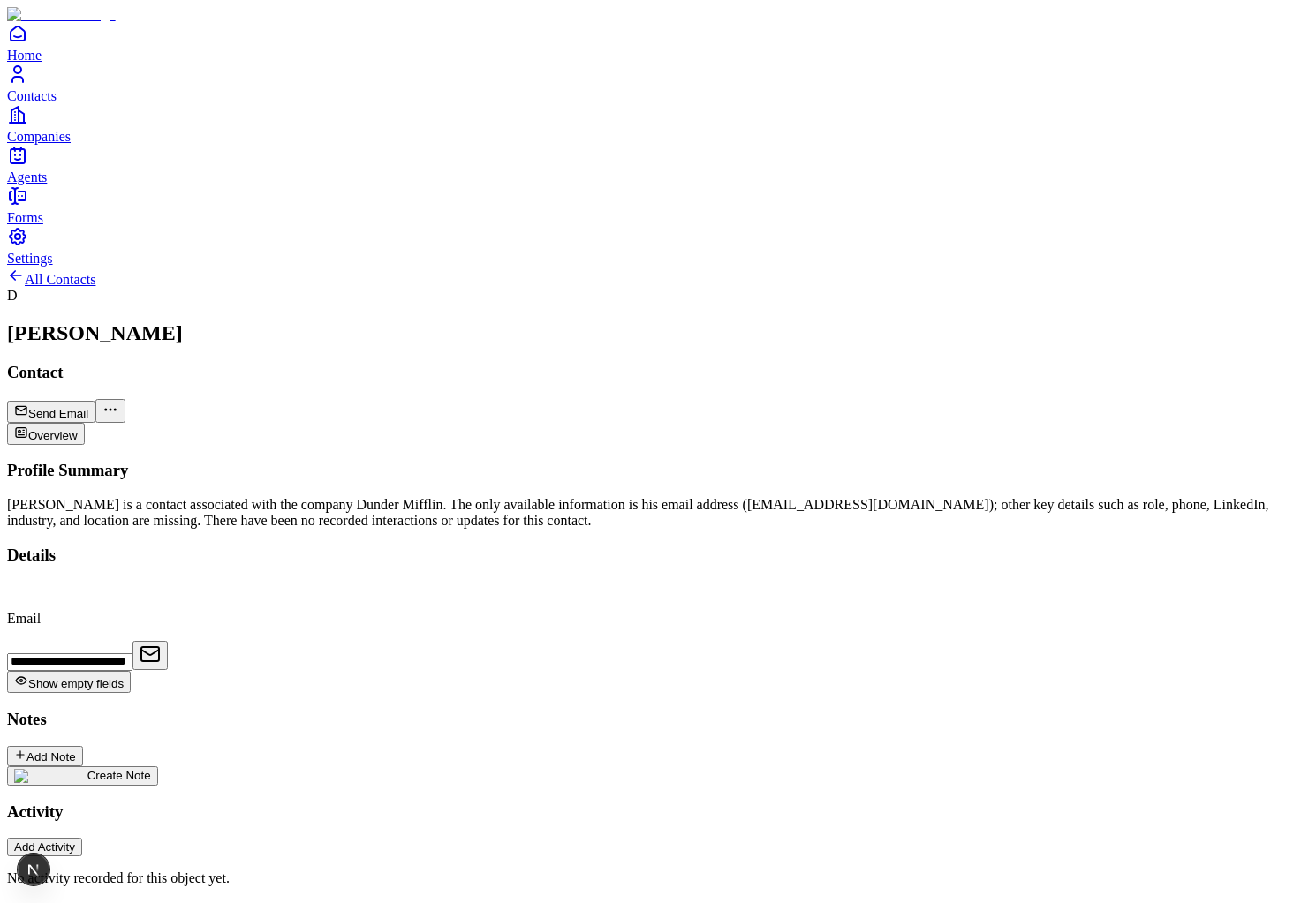
click at [462, 497] on div "Dwight Schrute is a contact associated with the company Dunder Mifflin. The onl…" at bounding box center [658, 513] width 1302 height 32
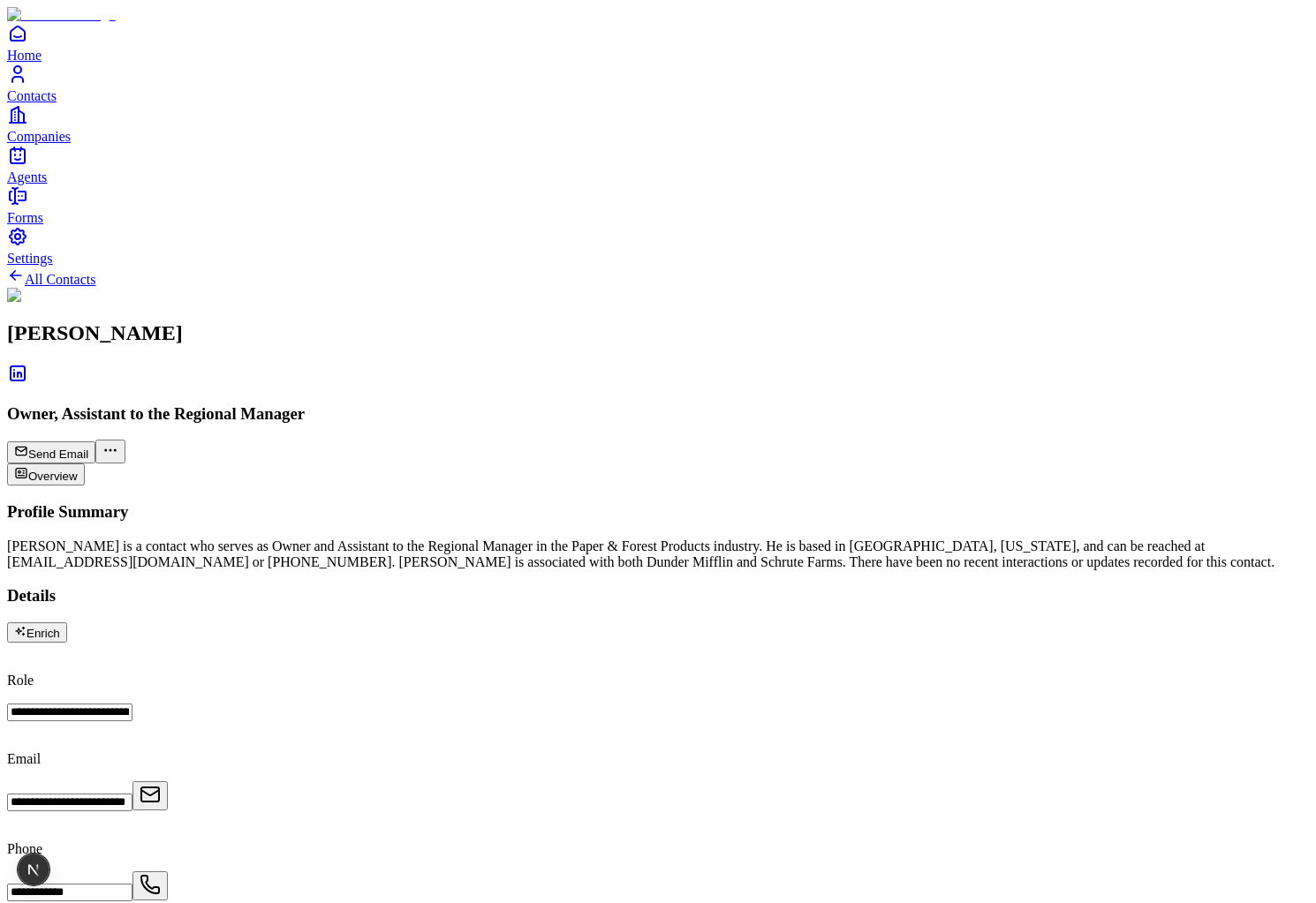
click at [29, 126] on icon "Companies" at bounding box center [18, 115] width 21 height 21
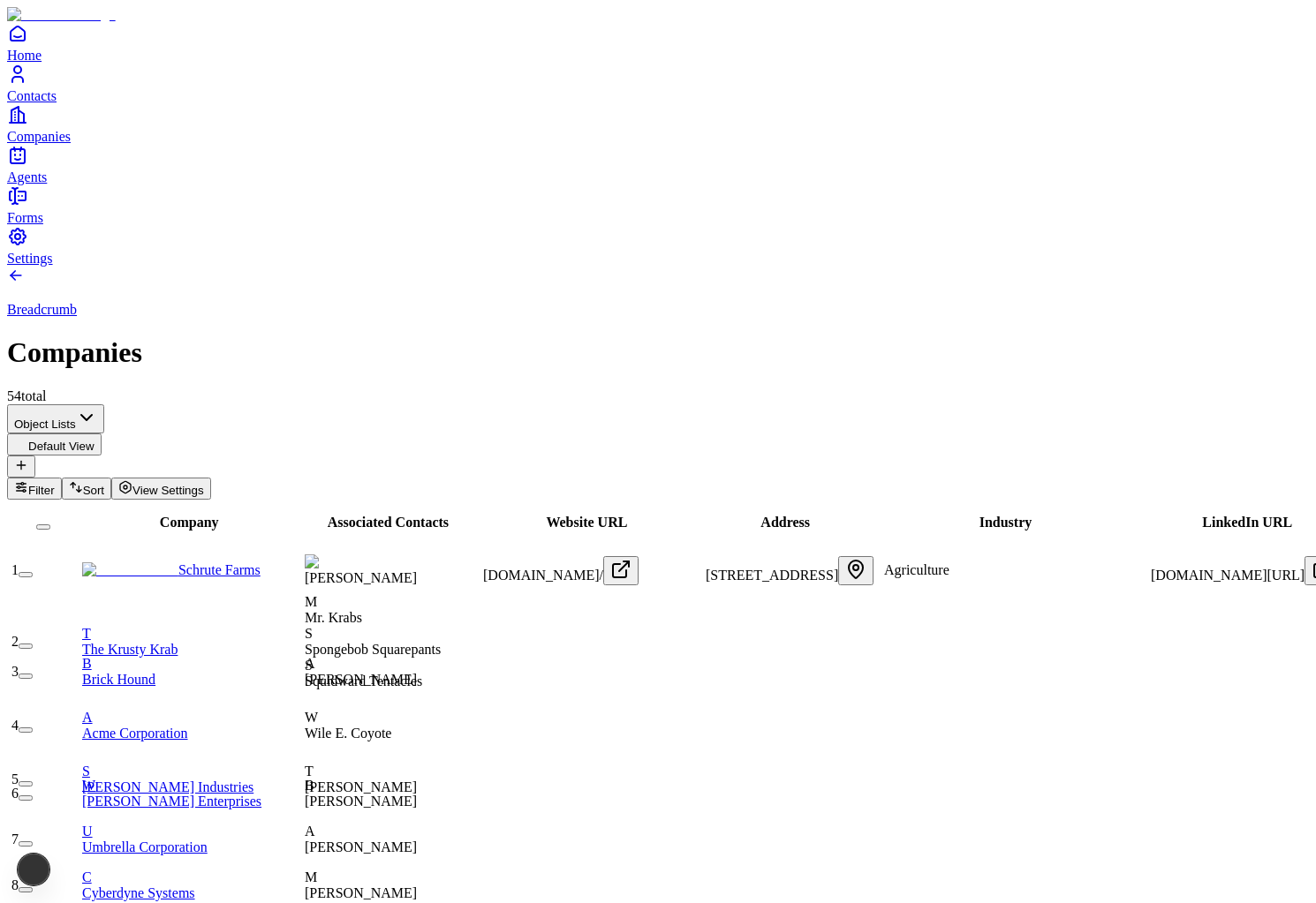
click at [211, 562] on link "Schrute Farms" at bounding box center [171, 569] width 178 height 15
click at [208, 626] on link "T The Krusty Krab" at bounding box center [192, 641] width 219 height 31
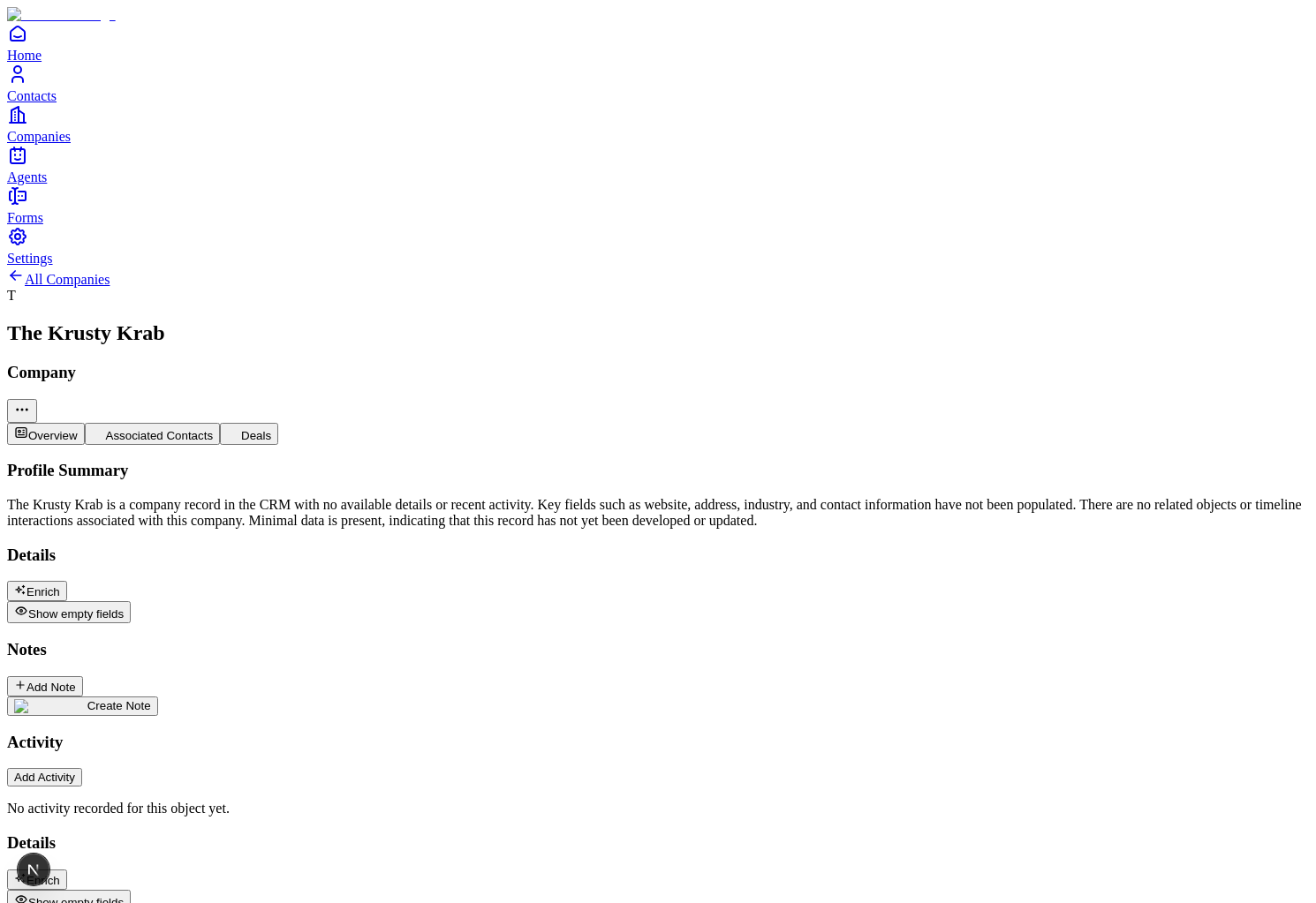
click at [67, 869] on button "Enrich" at bounding box center [37, 879] width 60 height 20
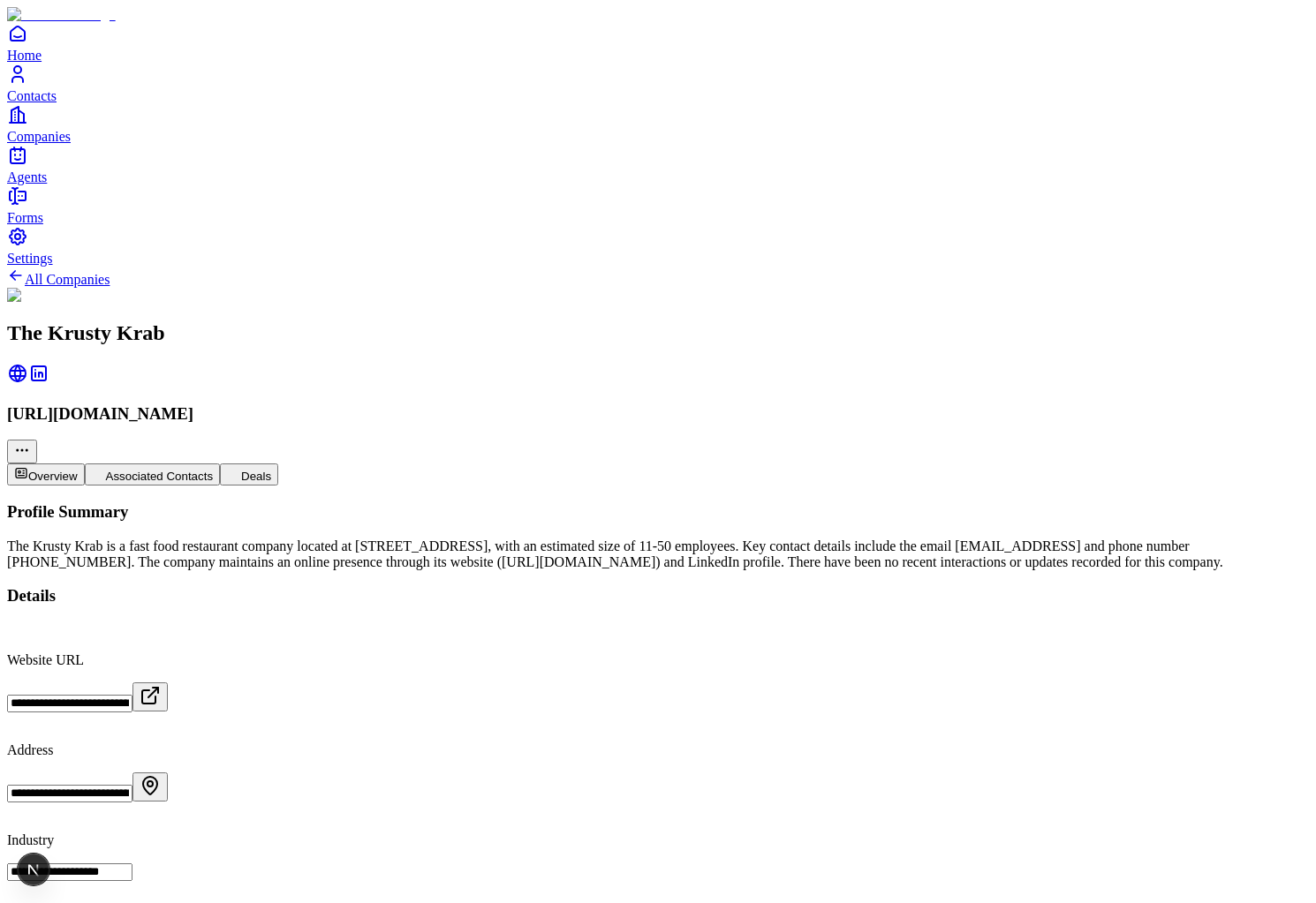
click at [221, 463] on button "Associated Contacts" at bounding box center [152, 474] width 136 height 22
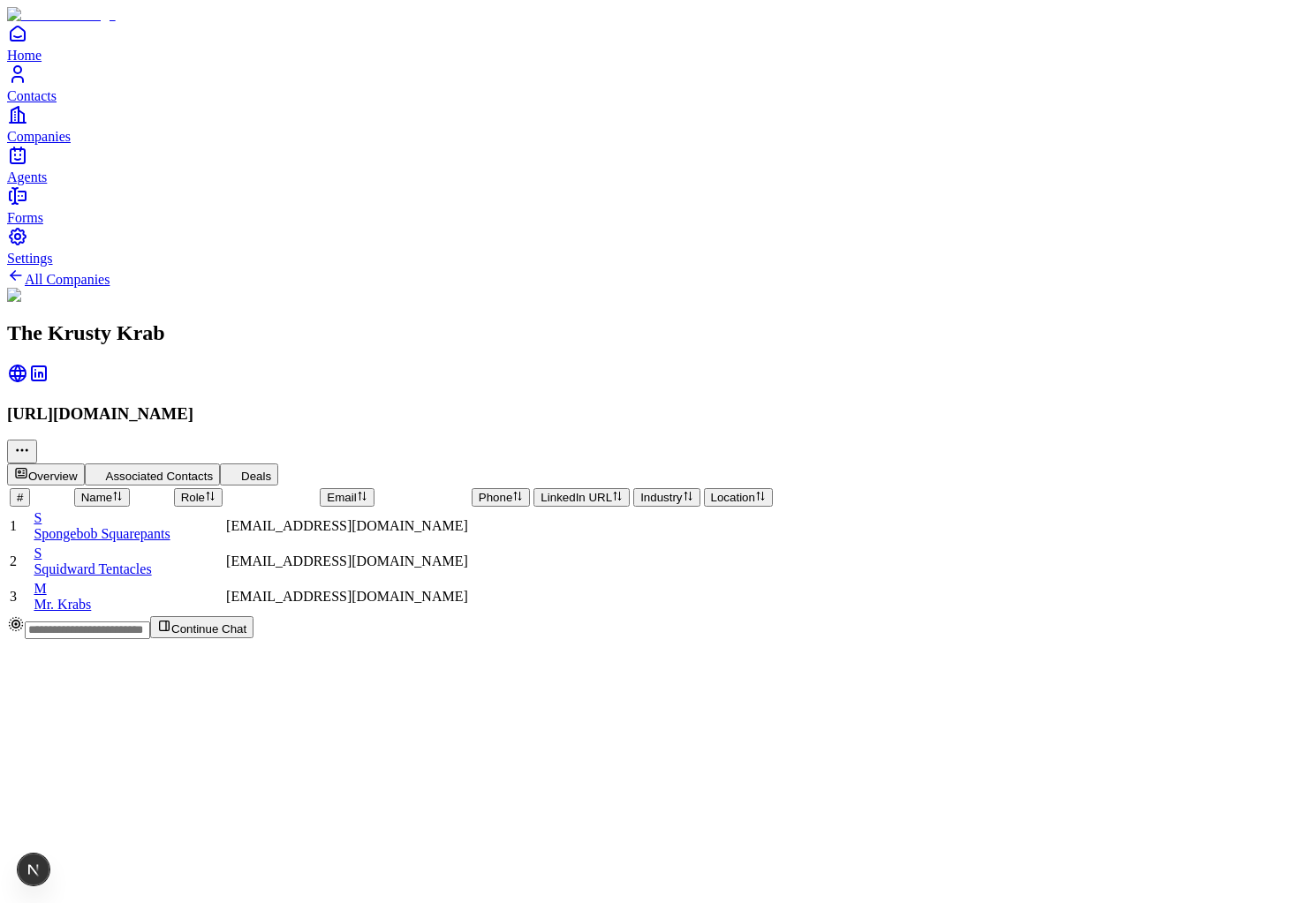
click at [169, 510] on div "S Spongebob Squarepants" at bounding box center [102, 526] width 136 height 32
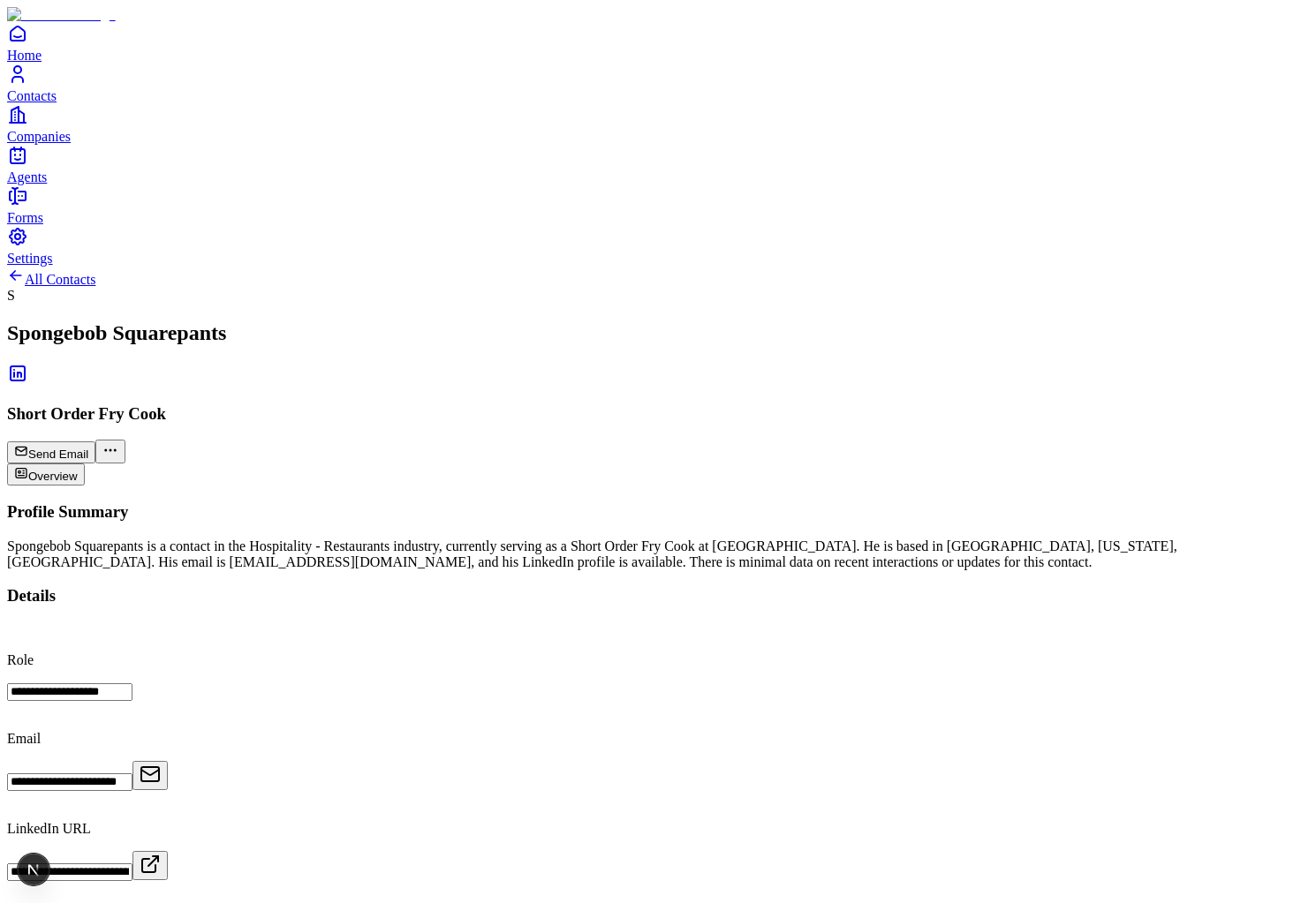
click at [70, 144] on span "Companies" at bounding box center [38, 136] width 63 height 15
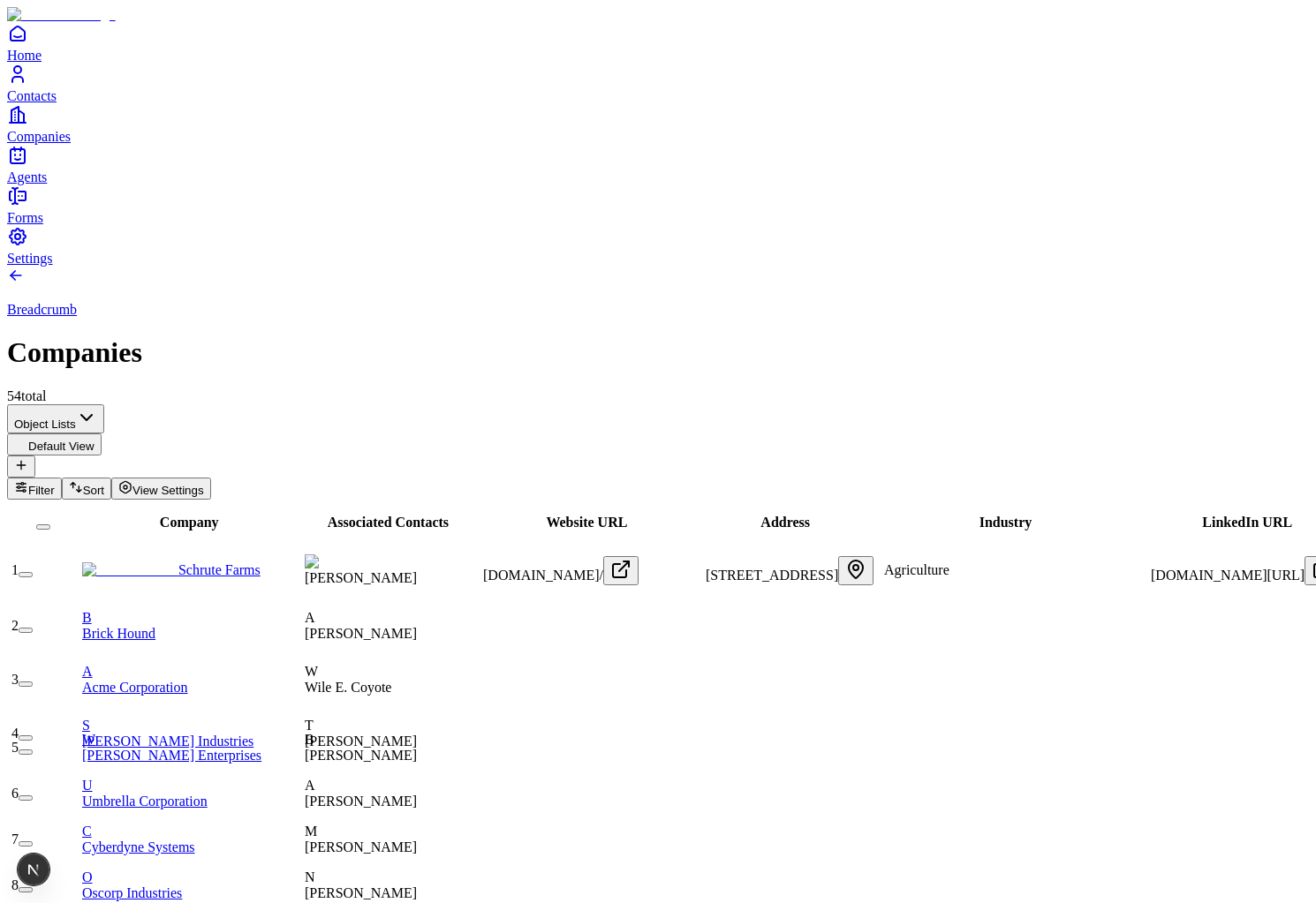
click at [29, 85] on icon "Contacts" at bounding box center [18, 74] width 21 height 21
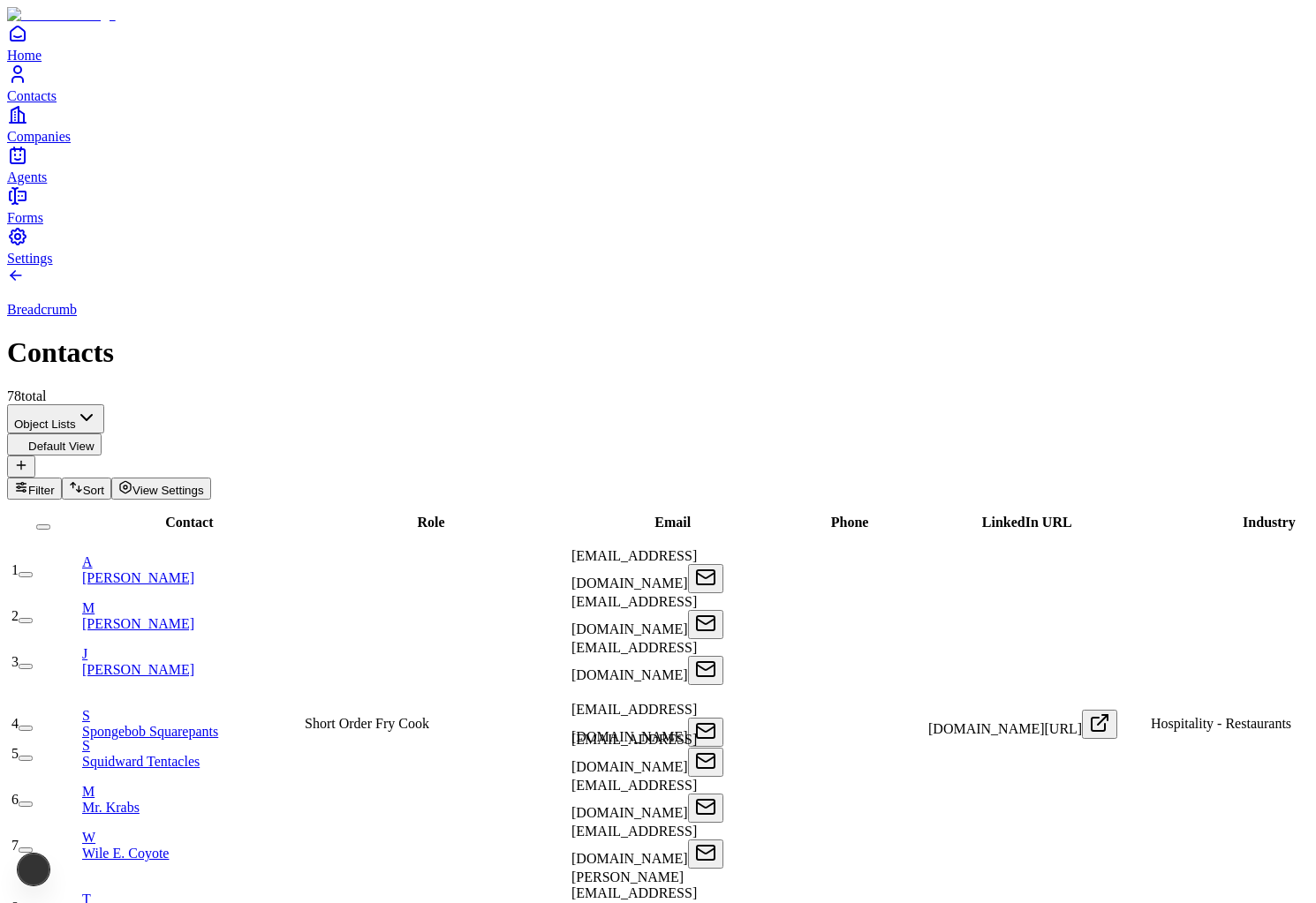
scroll to position [27, 0]
click at [226, 738] on link "S Squidward Tentacles" at bounding box center [192, 753] width 219 height 31
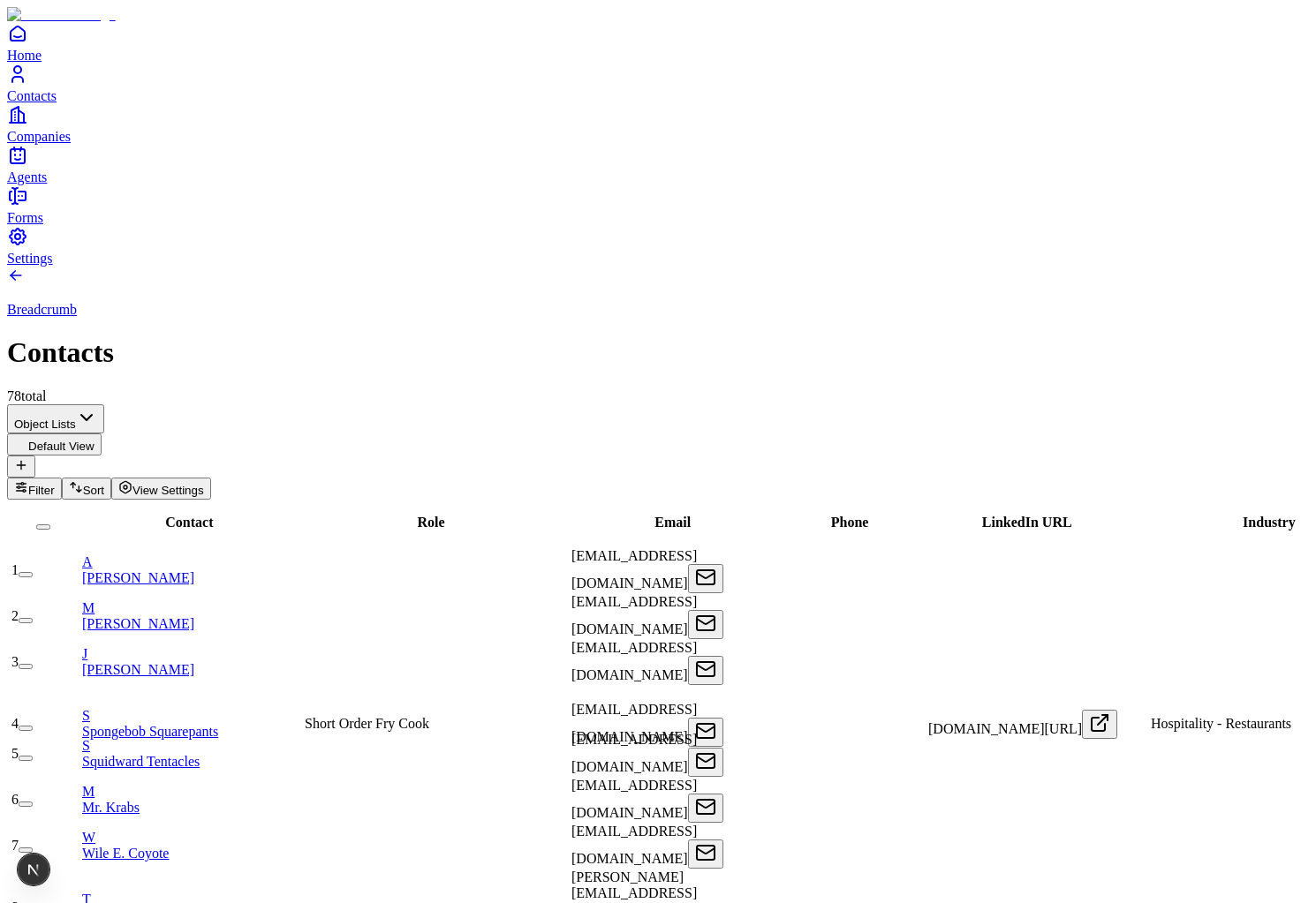
scroll to position [29, 0]
click at [192, 647] on link "J Jim Halpert" at bounding box center [192, 662] width 219 height 31
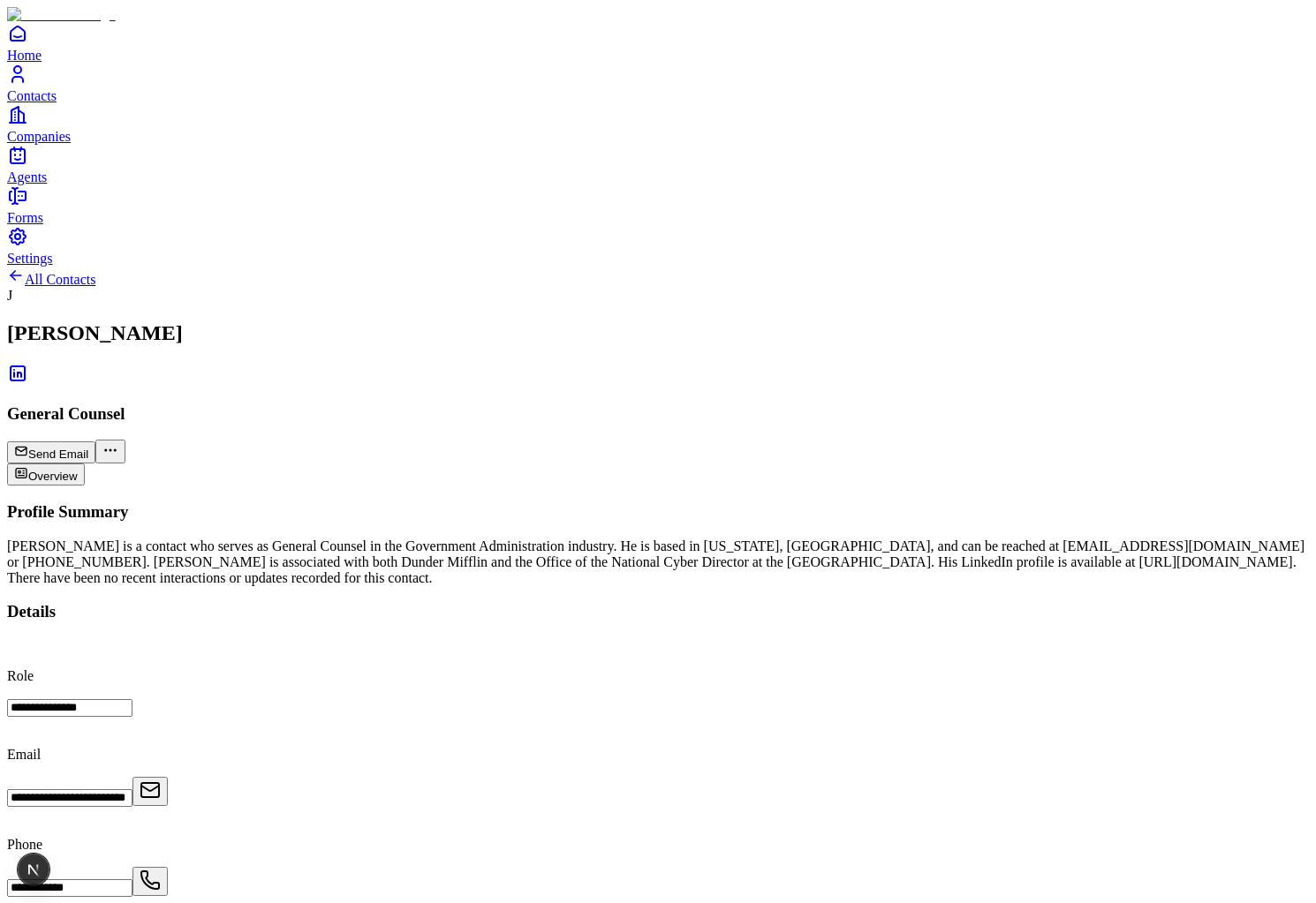
click at [53, 265] on span "Settings" at bounding box center [30, 258] width 46 height 15
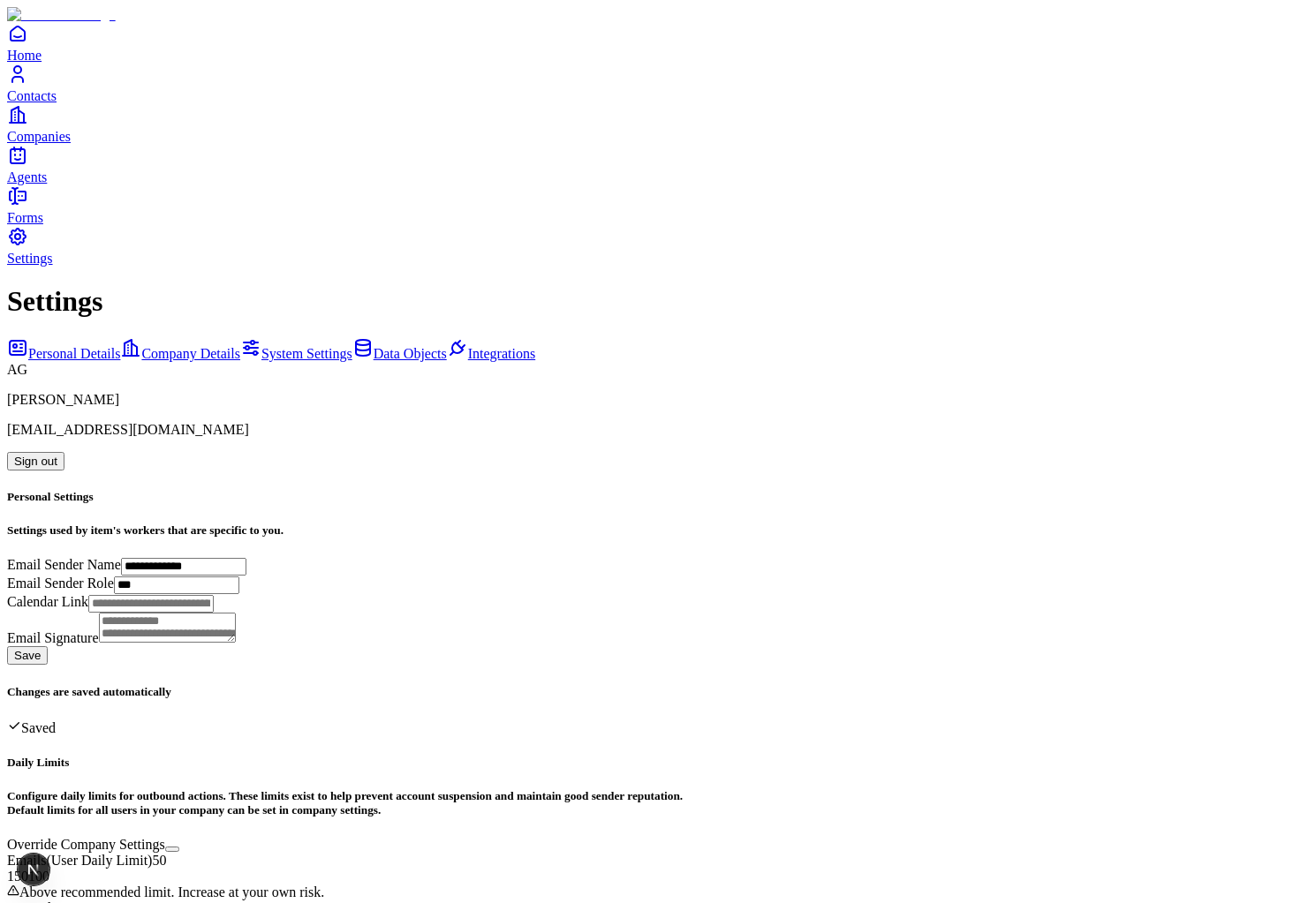
click at [373, 346] on span "Data Objects" at bounding box center [410, 354] width 73 height 15
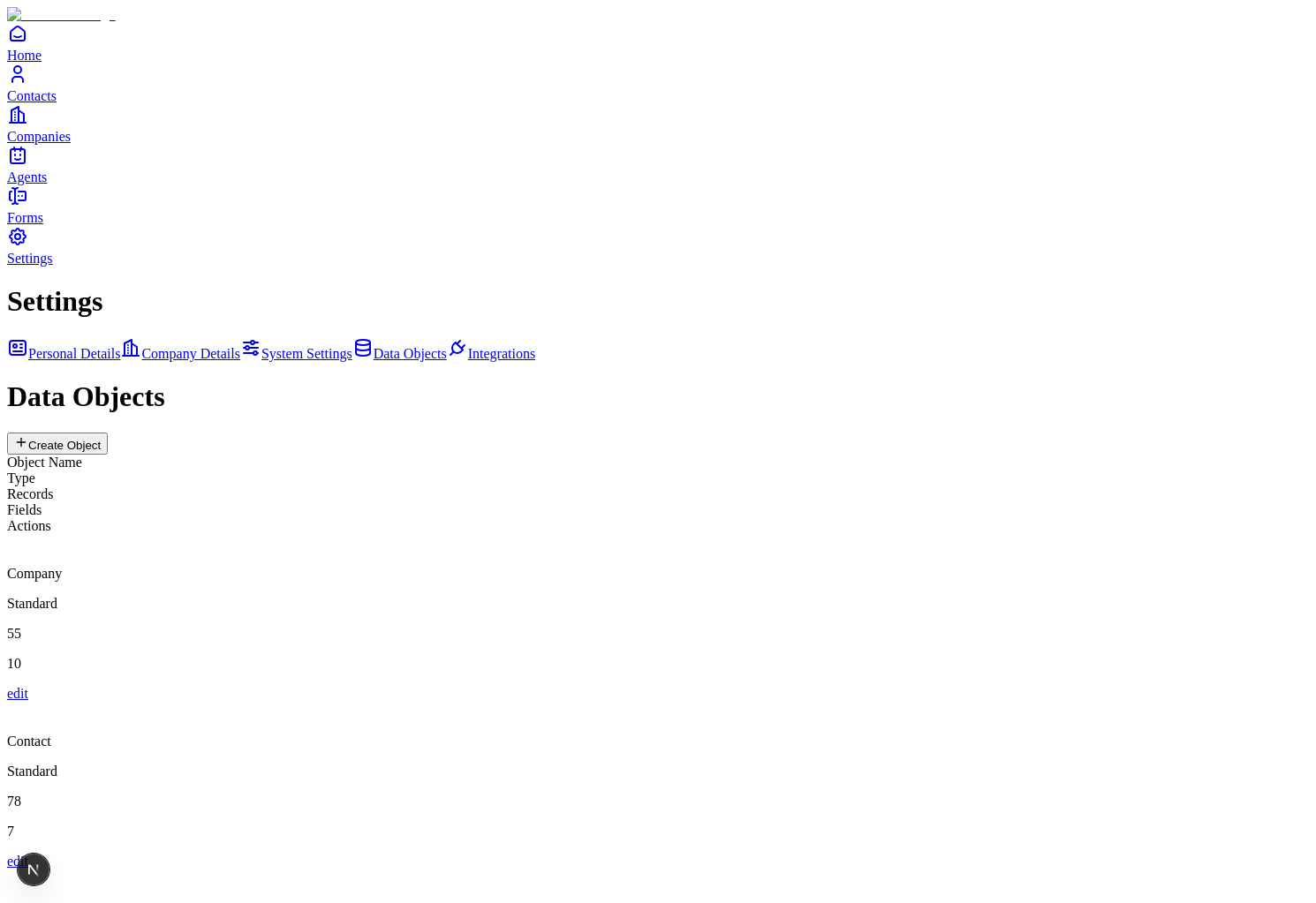
click at [553, 869] on div "Deal" at bounding box center [658, 893] width 1302 height 48
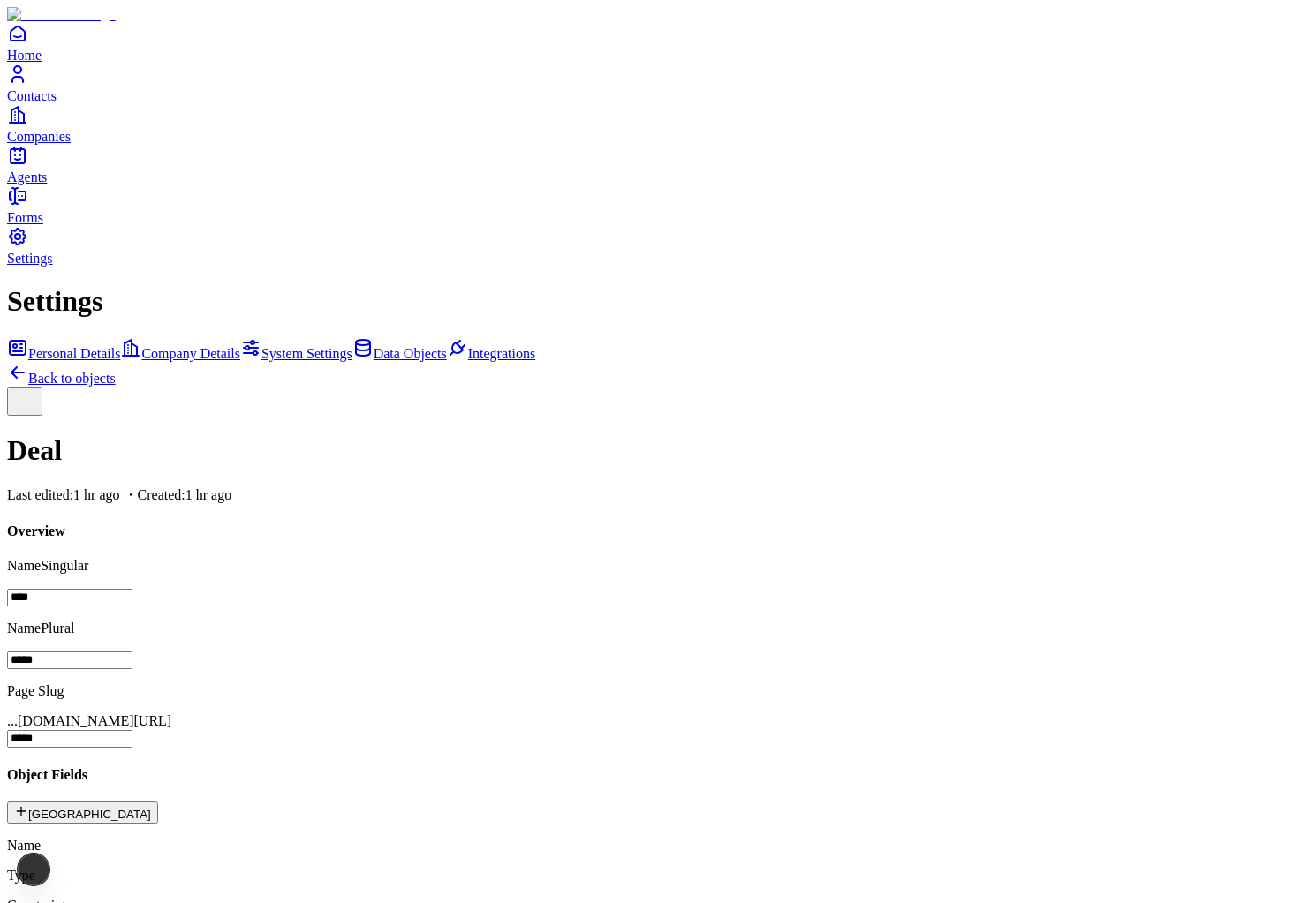
scroll to position [299, 0]
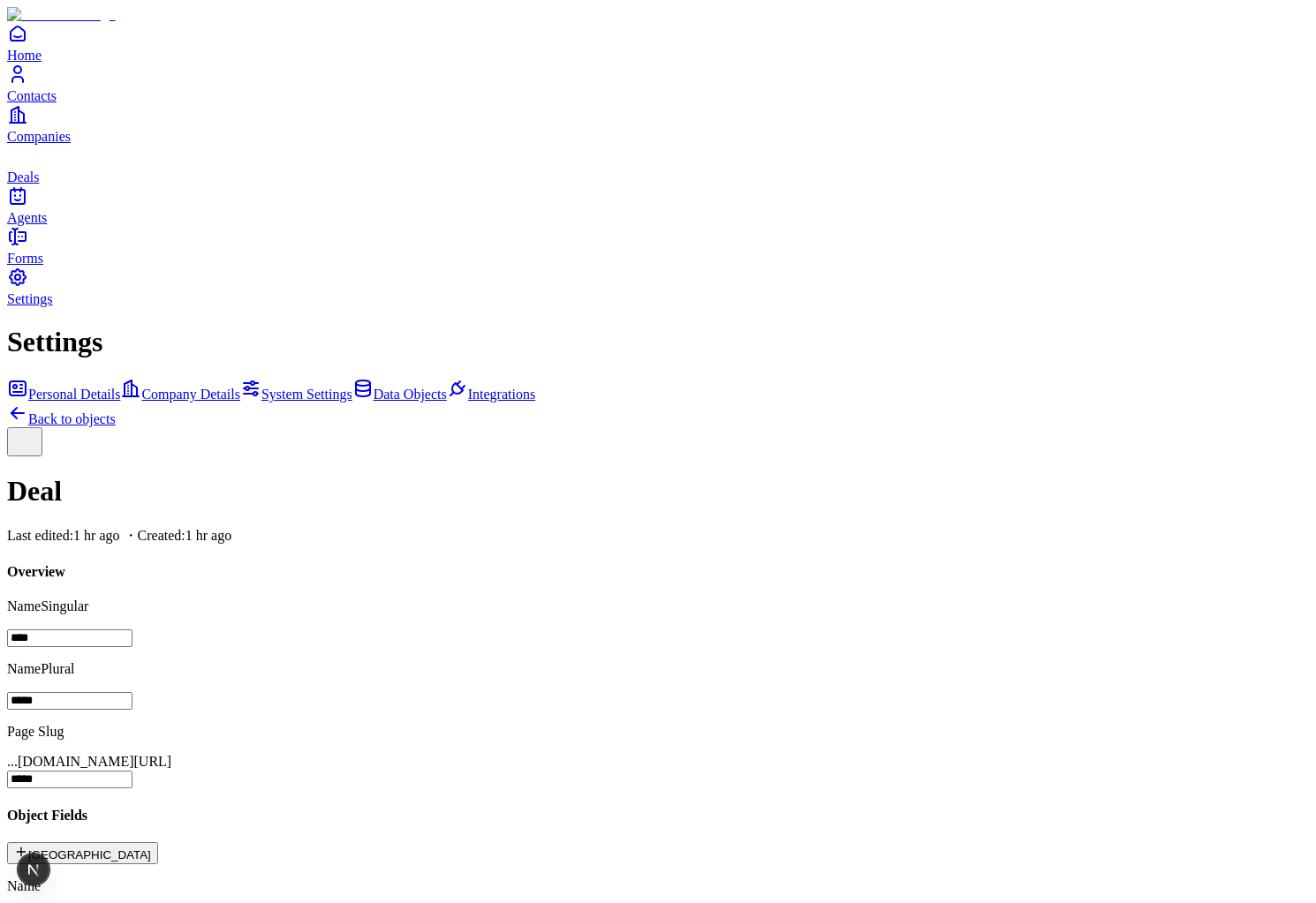
click at [44, 184] on link "Deals" at bounding box center [658, 165] width 1302 height 40
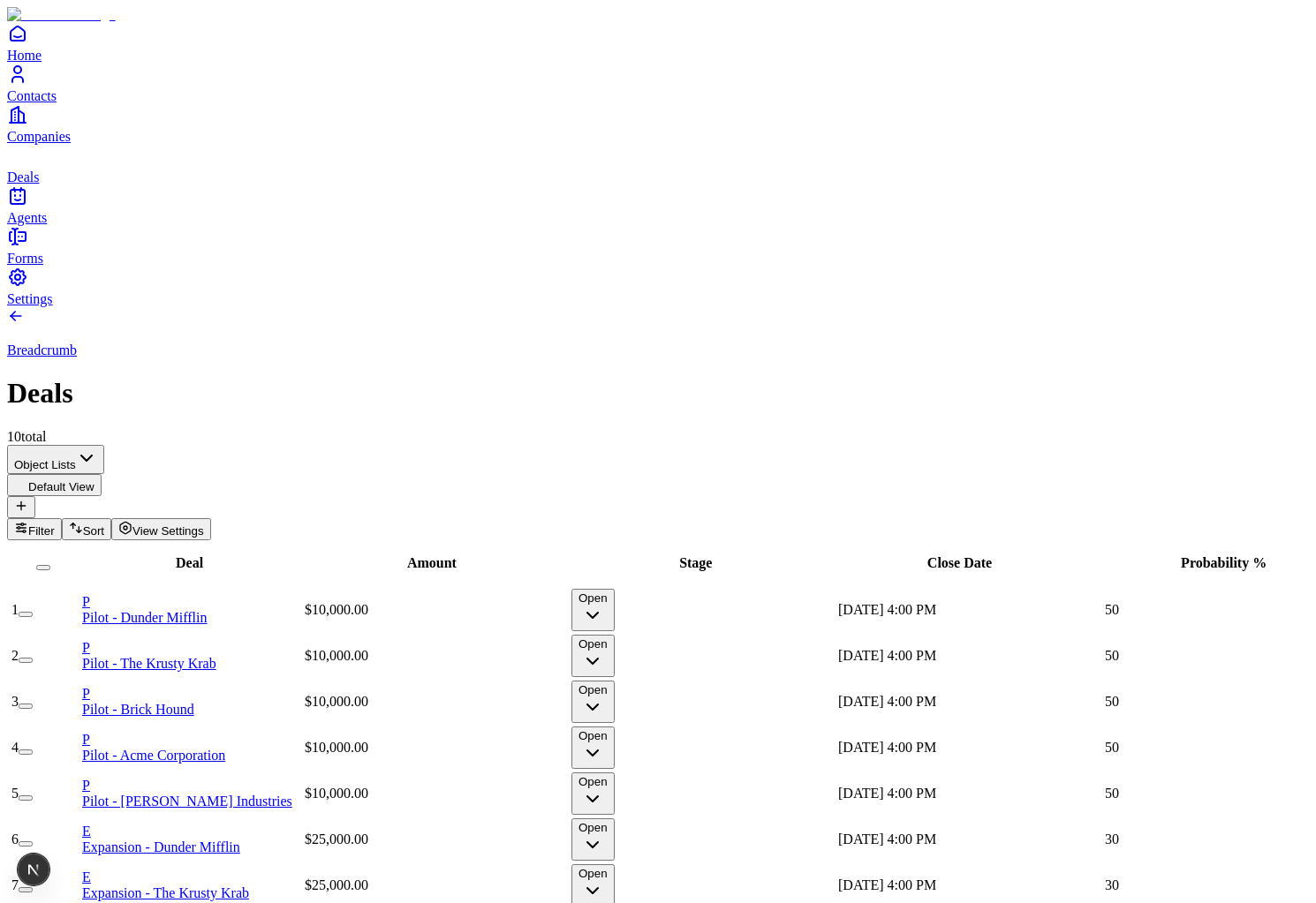
click at [238, 594] on link "P Pilot - Dunder Mifflin" at bounding box center [192, 609] width 219 height 31
